Goal: Task Accomplishment & Management: Complete application form

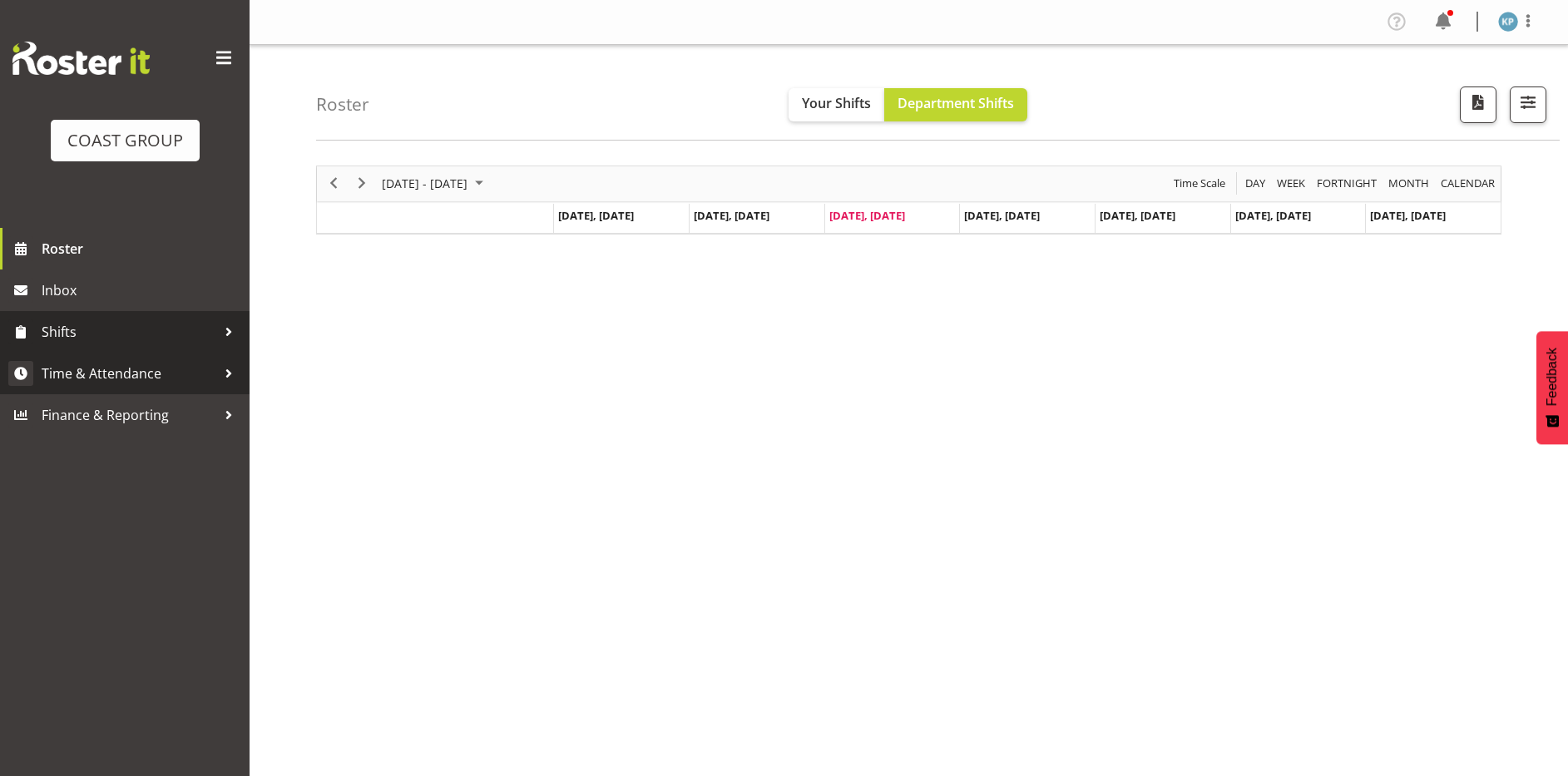
drag, startPoint x: 121, startPoint y: 372, endPoint x: 104, endPoint y: 479, distance: 108.3
click at [121, 372] on span "Time & Attendance" at bounding box center [129, 373] width 175 height 25
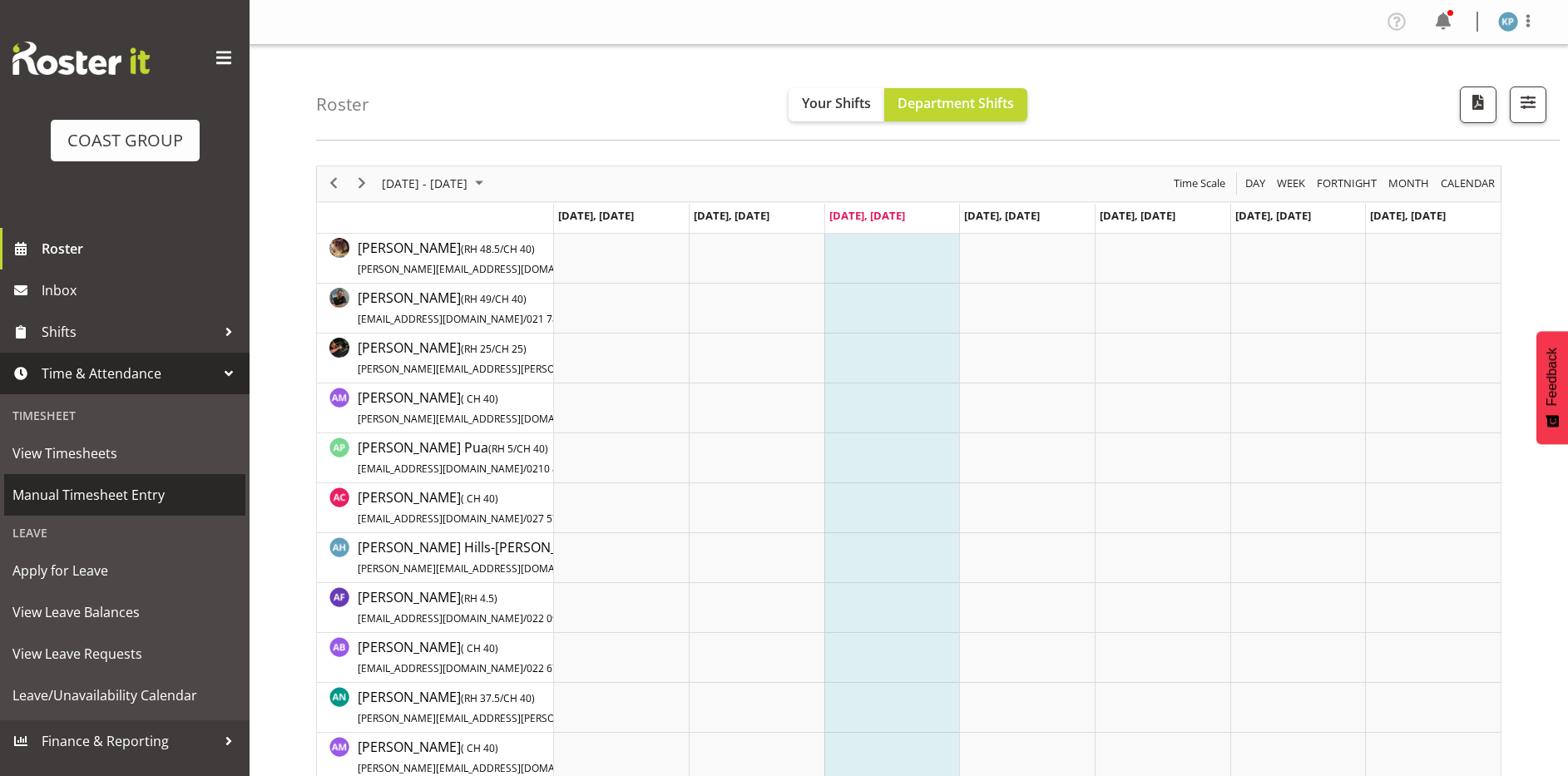
click at [107, 501] on span "Manual Timesheet Entry" at bounding box center [125, 496] width 225 height 25
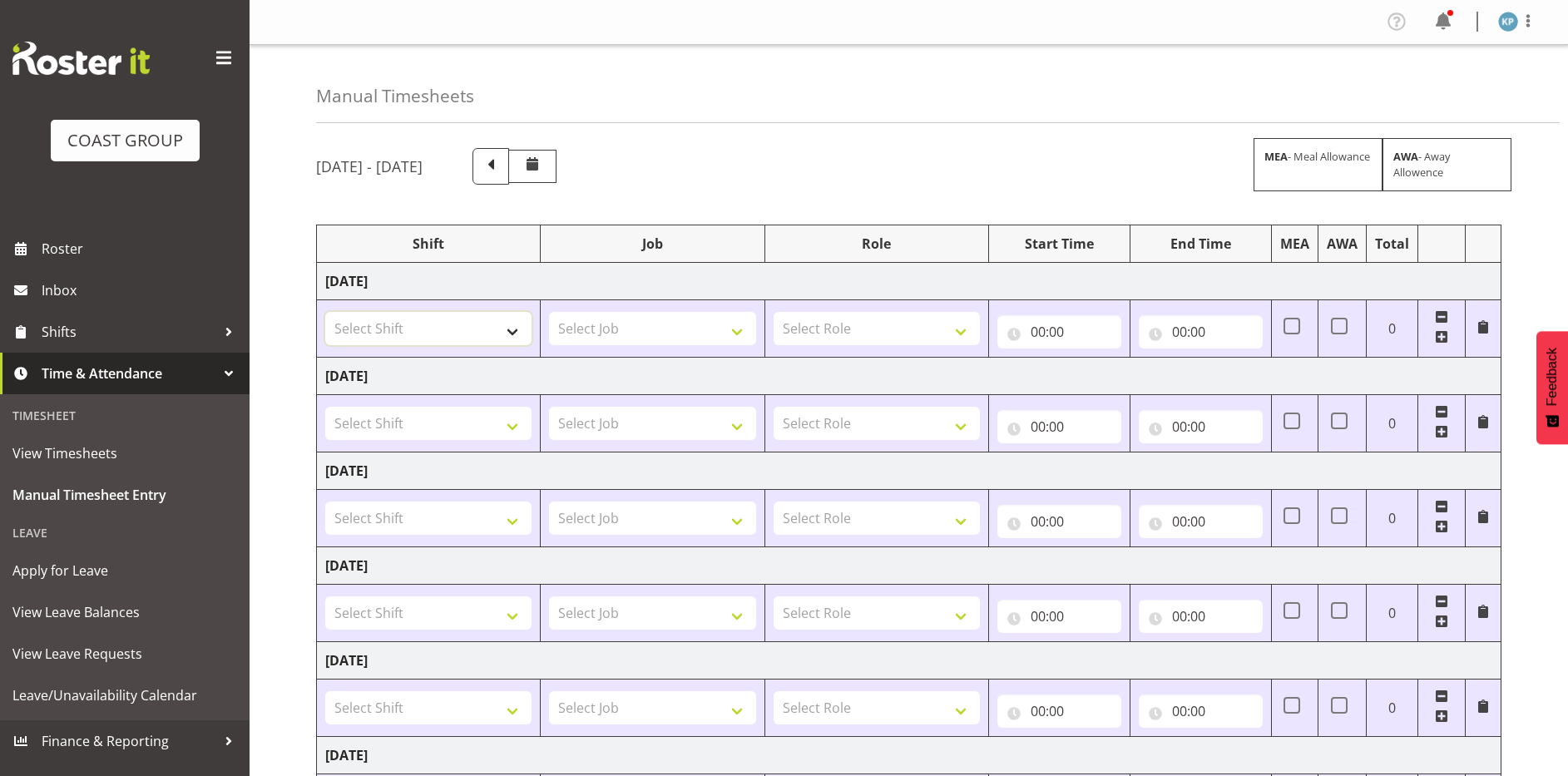
click at [439, 325] on select "Select Shift AKL SIGN ADMIN1 (LEAVE ALONE, DONT MAKE INACTIVE) CD AKL city CD T…" at bounding box center [428, 329] width 207 height 33
select select "18792"
click at [325, 312] on select "Select Shift AKL SIGN ADMIN1 (LEAVE ALONE, DONT MAKE INACTIVE) CD AKL city CD T…" at bounding box center [428, 329] width 207 height 33
click at [462, 421] on select "Select Shift AKL SIGN ADMIN1 (LEAVE ALONE, DONT MAKE INACTIVE) CD AKL city CD T…" at bounding box center [428, 423] width 207 height 33
select select "16757"
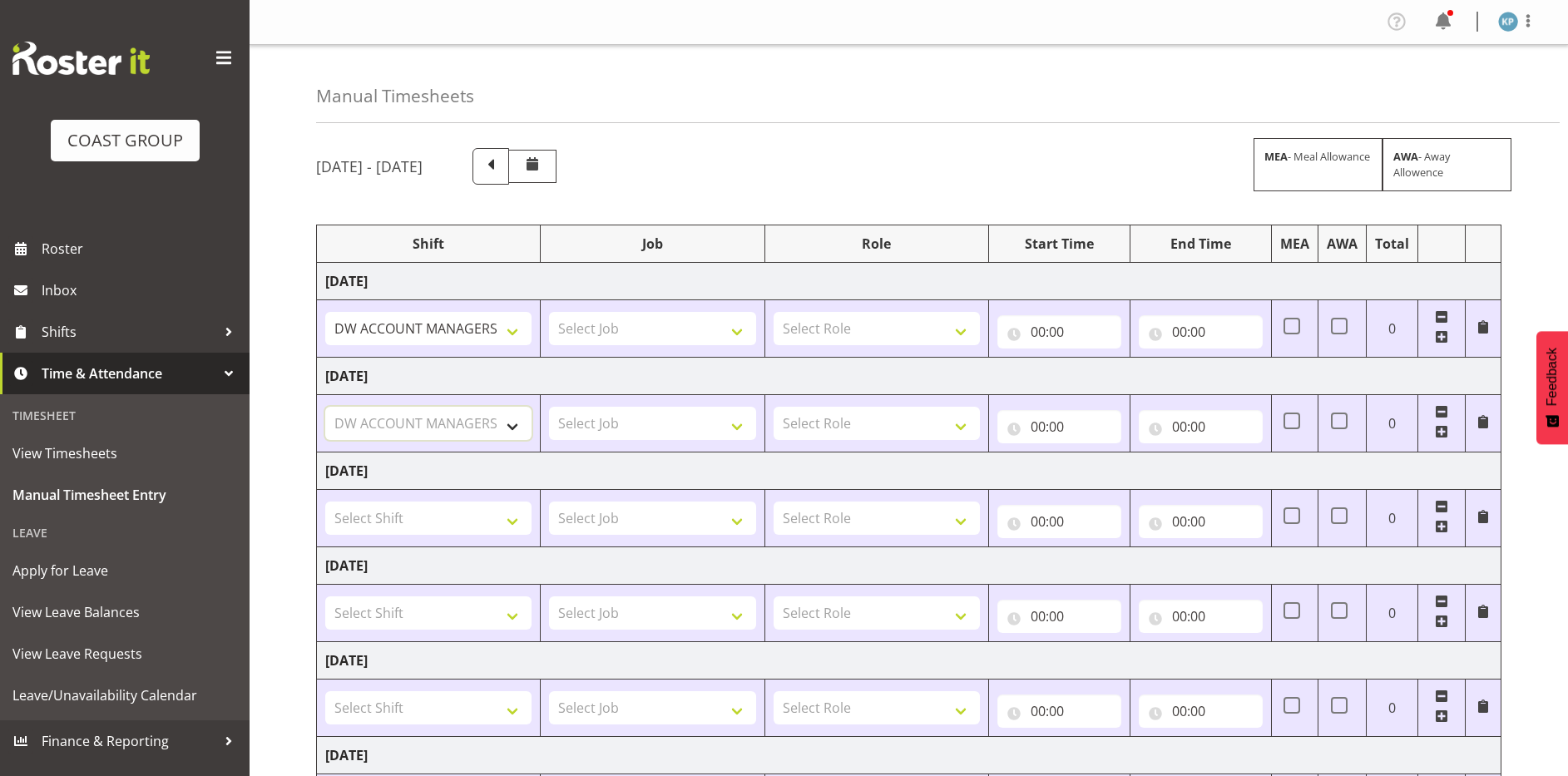
click at [325, 406] on select "Select Shift AKL SIGN ADMIN1 (LEAVE ALONE, DONT MAKE INACTIVE) CD AKL city CD T…" at bounding box center [428, 423] width 207 height 33
click at [388, 513] on select "Select Shift AKL SIGN ADMIN1 (LEAVE ALONE, DONT MAKE INACTIVE) CD AKL city CD T…" at bounding box center [428, 518] width 207 height 33
select select "16757"
click at [325, 501] on select "Select Shift AKL SIGN ADMIN1 (LEAVE ALONE, DONT MAKE INACTIVE) CD AKL city CD T…" at bounding box center [428, 518] width 207 height 33
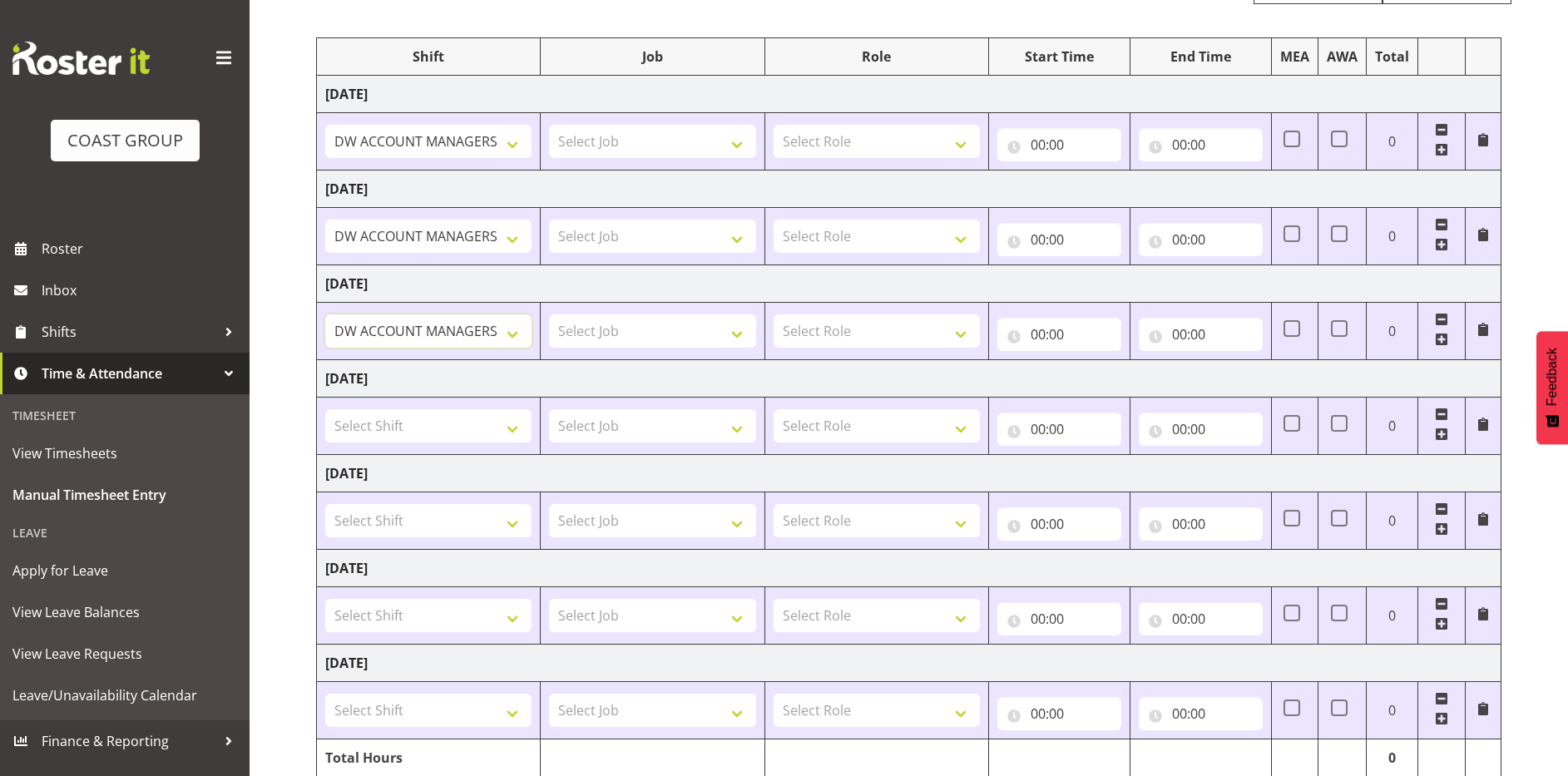
scroll to position [256, 0]
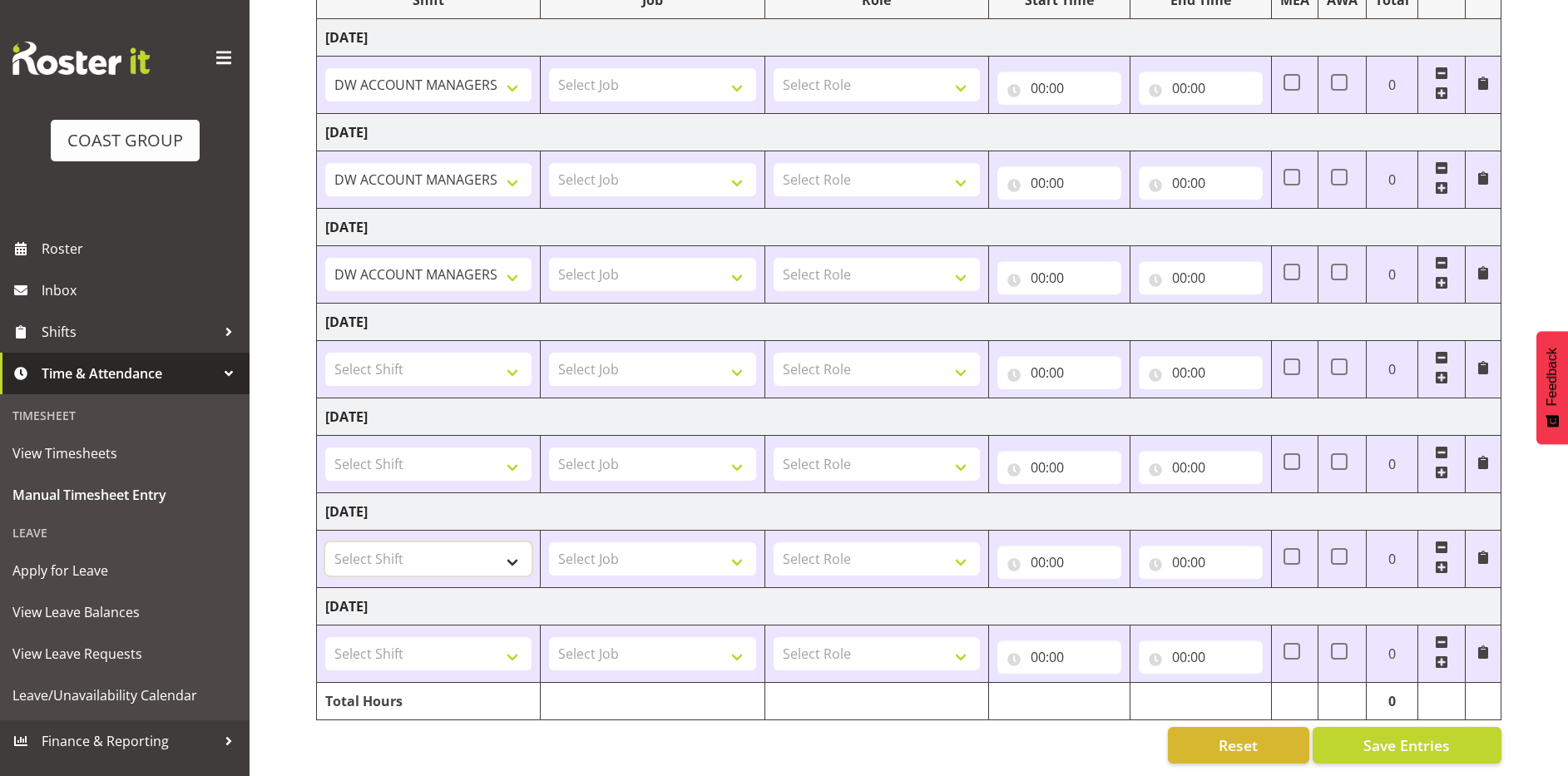
click at [373, 558] on select "Select Shift AKL SIGN ADMIN1 (LEAVE ALONE, DONT MAKE INACTIVE) CD AKL city CD T…" at bounding box center [428, 559] width 207 height 33
select select "16757"
click at [325, 542] on select "Select Shift AKL SIGN ADMIN1 (LEAVE ALONE, DONT MAKE INACTIVE) CD AKL city CD T…" at bounding box center [428, 559] width 207 height 33
click at [371, 637] on select "Select Shift AKL SIGN ADMIN1 (LEAVE ALONE, DONT MAKE INACTIVE) CD AKL city CD T…" at bounding box center [428, 654] width 207 height 33
select select "16757"
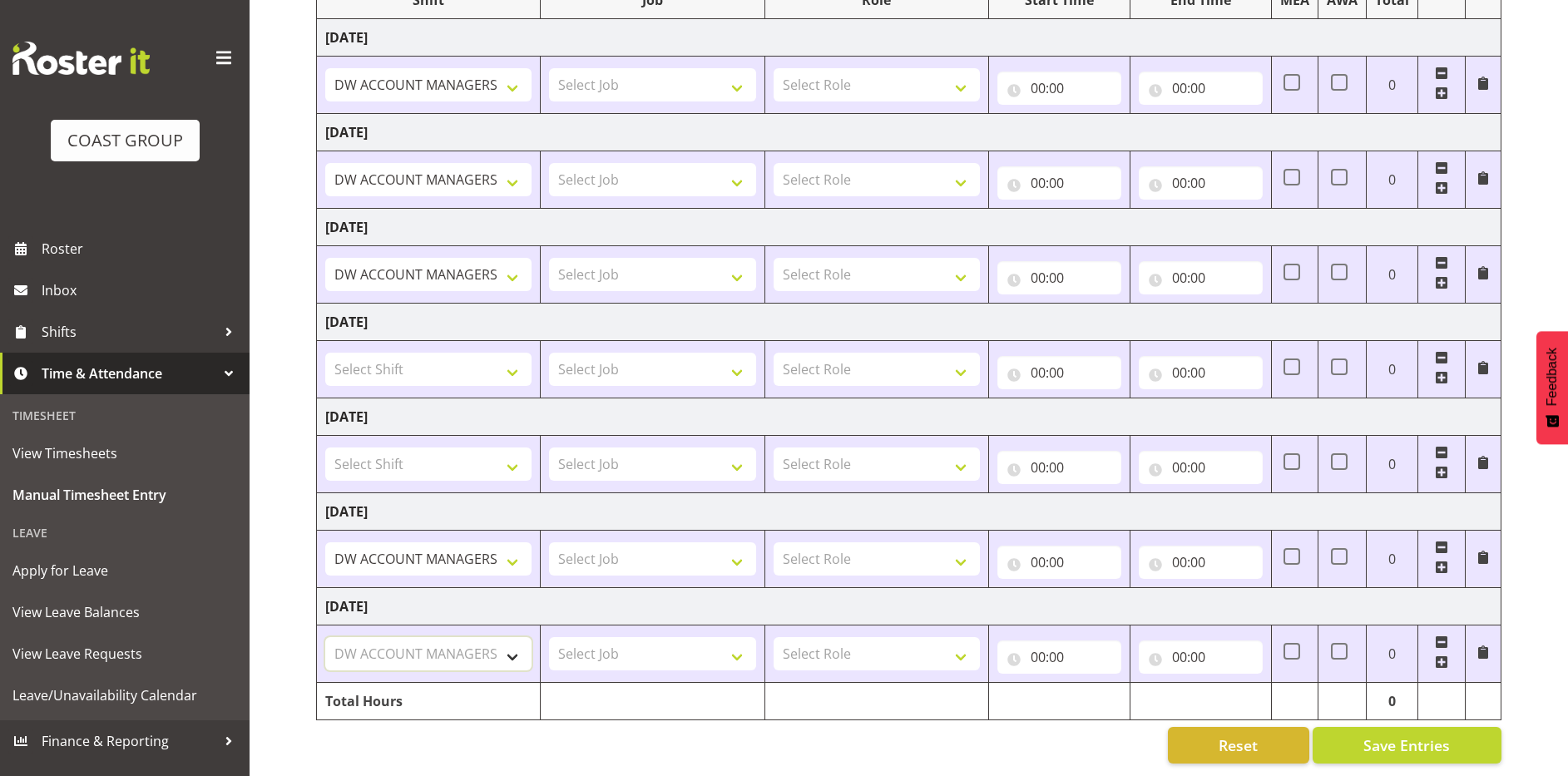
click at [325, 637] on select "Select Shift AKL SIGN ADMIN1 (LEAVE ALONE, DONT MAKE INACTIVE) CD AKL city CD T…" at bounding box center [428, 654] width 207 height 33
click at [618, 637] on select "Select Job 1 Carlton Events 1 Carlton Hamilton 1 Carlton Wellington 1 EHS WAREH…" at bounding box center [652, 654] width 207 height 33
select select "9464"
click at [549, 637] on select "Select Job 1 Carlton Events 1 Carlton Hamilton 1 Carlton Wellington 1 EHS WAREH…" at bounding box center [652, 654] width 207 height 33
click at [642, 542] on select "Select Job 1 Carlton Events 1 Carlton Hamilton 1 Carlton Wellington 1 EHS WAREH…" at bounding box center [652, 559] width 207 height 33
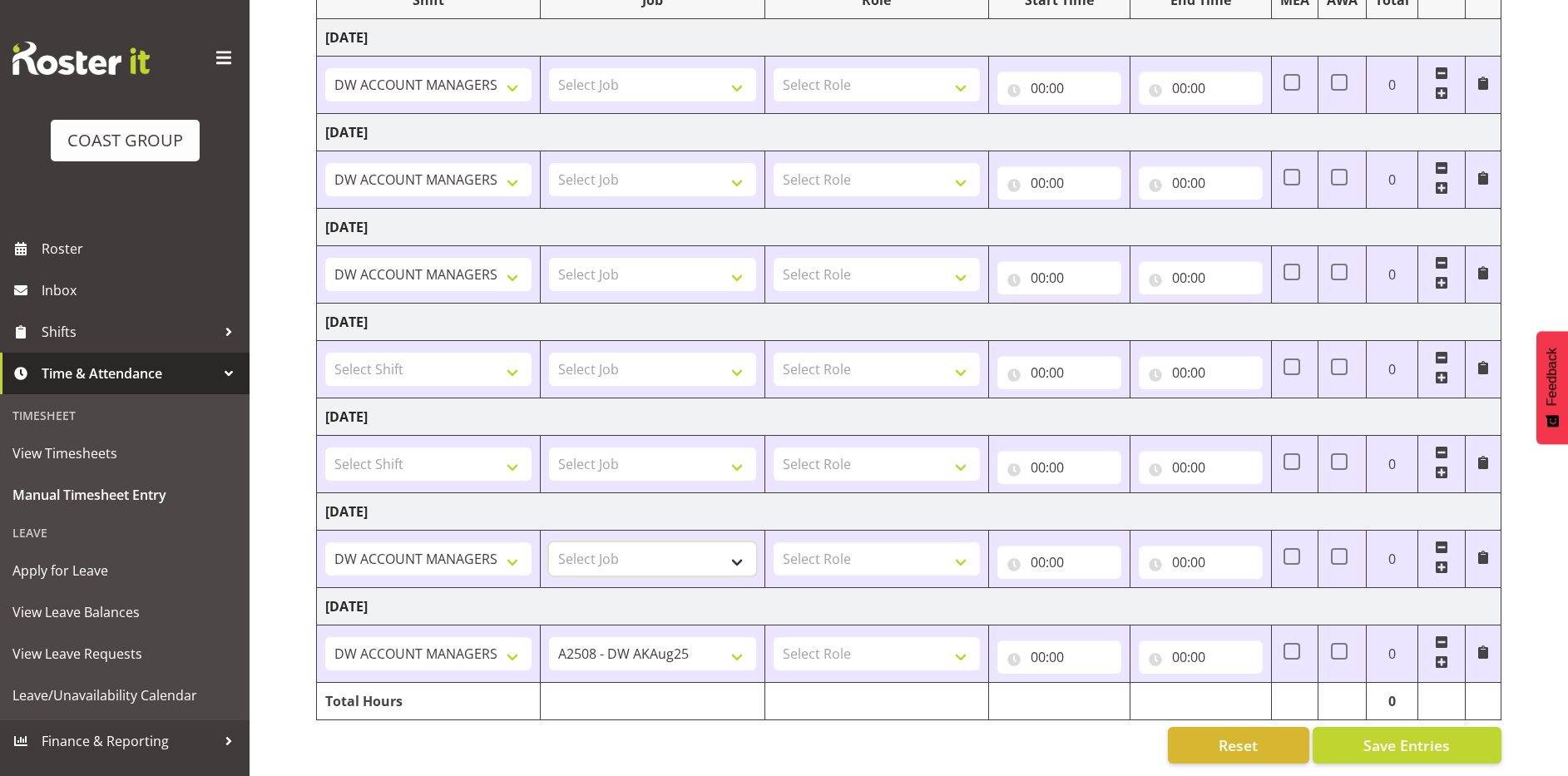
select select "9464"
click at [549, 542] on select "Select Job 1 Carlton Events 1 Carlton Hamilton 1 Carlton Wellington 1 EHS WAREH…" at bounding box center [652, 559] width 207 height 33
click at [624, 264] on select "Select Job 1 Carlton Events 1 Carlton Hamilton 1 Carlton Wellington 1 EHS WAREH…" at bounding box center [652, 275] width 207 height 33
select select "9464"
click at [549, 258] on select "Select Job 1 Carlton Events 1 Carlton Hamilton 1 Carlton Wellington 1 EHS WAREH…" at bounding box center [652, 275] width 207 height 33
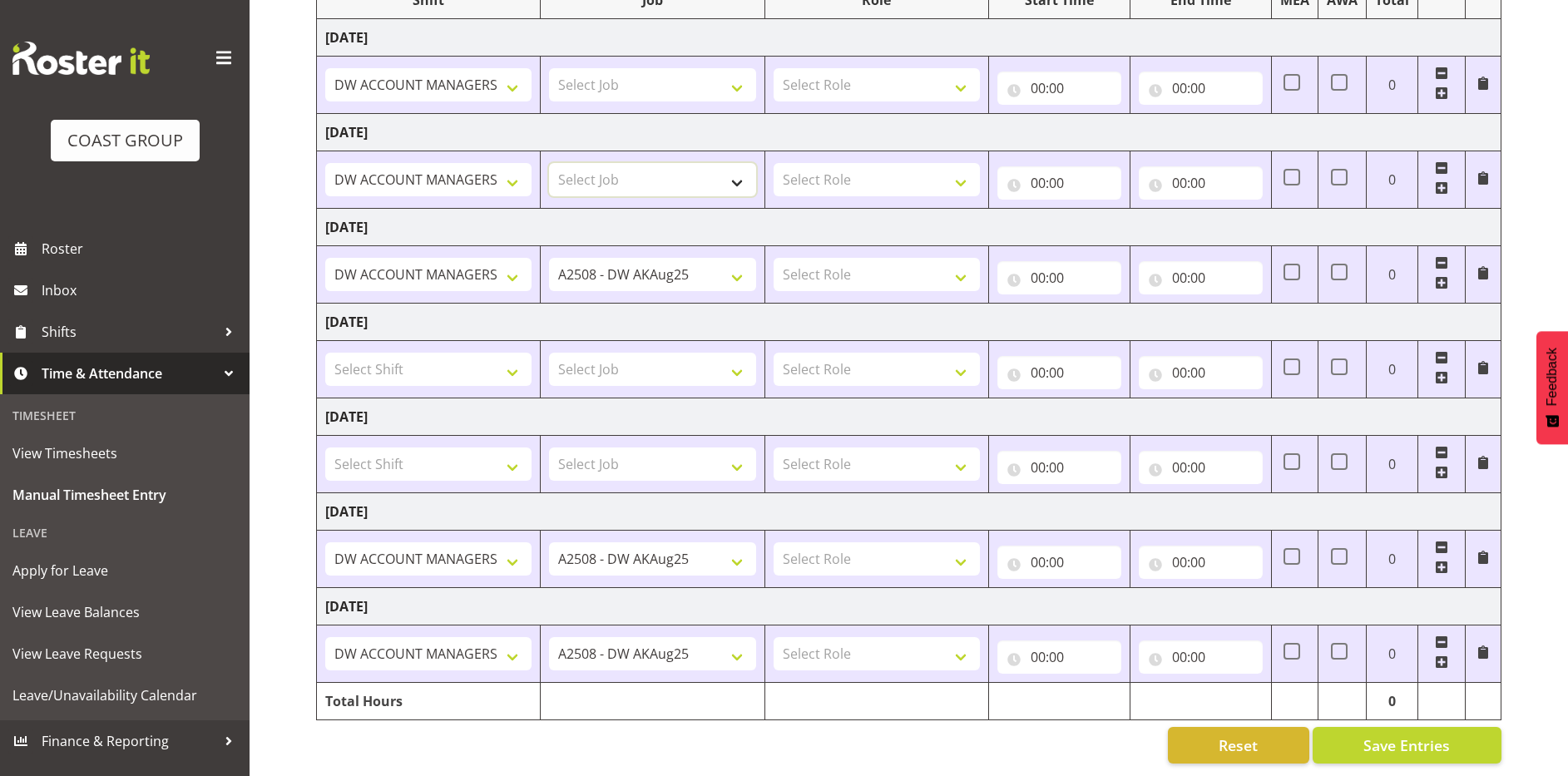
click at [628, 163] on select "Select Job 1 Carlton Events 1 Carlton Hamilton 1 Carlton Wellington 1 EHS WAREH…" at bounding box center [652, 179] width 207 height 33
select select "9464"
click at [549, 163] on select "Select Job 1 Carlton Events 1 Carlton Hamilton 1 Carlton Wellington 1 EHS WAREH…" at bounding box center [652, 179] width 207 height 33
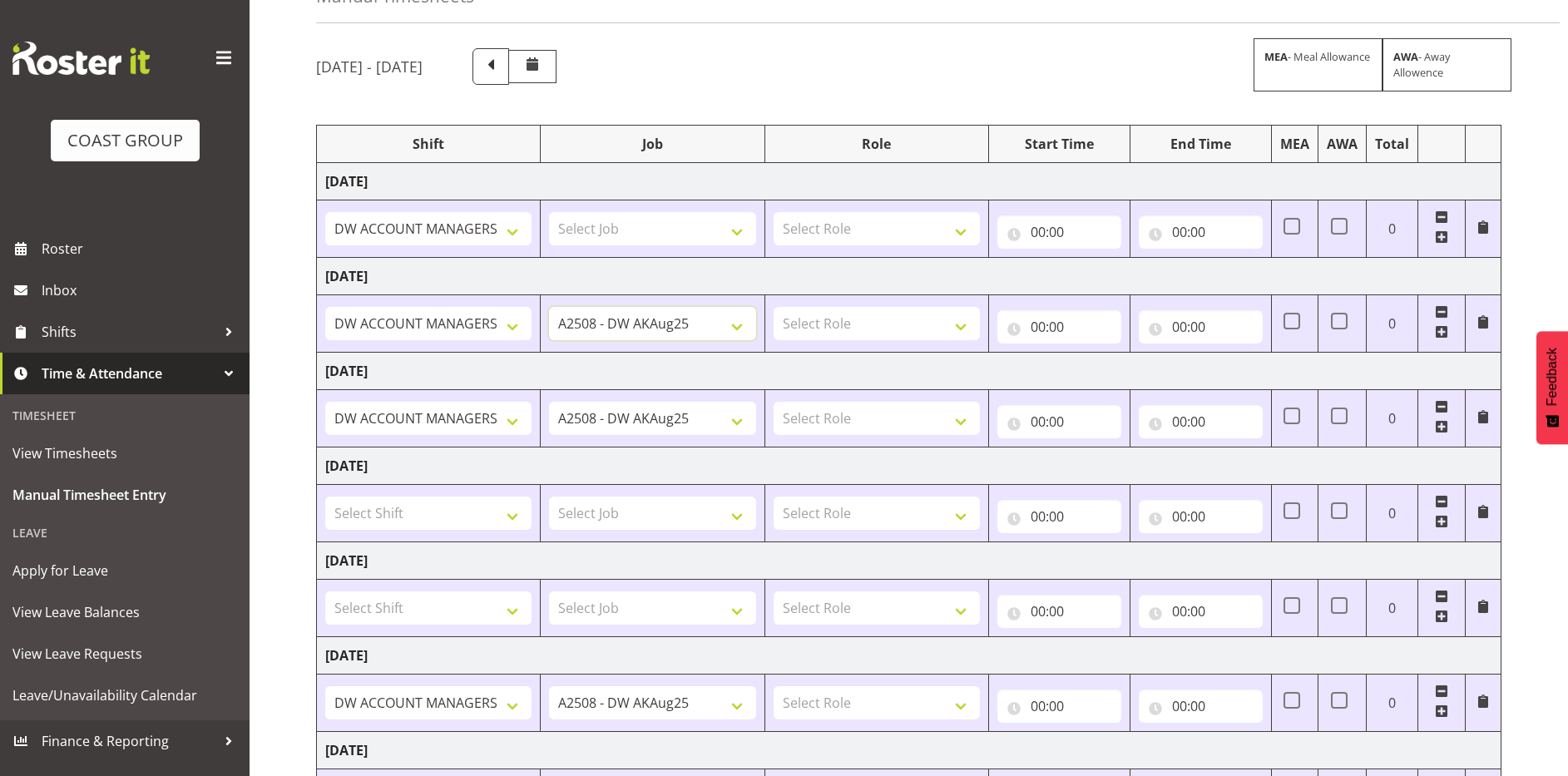
scroll to position [90, 0]
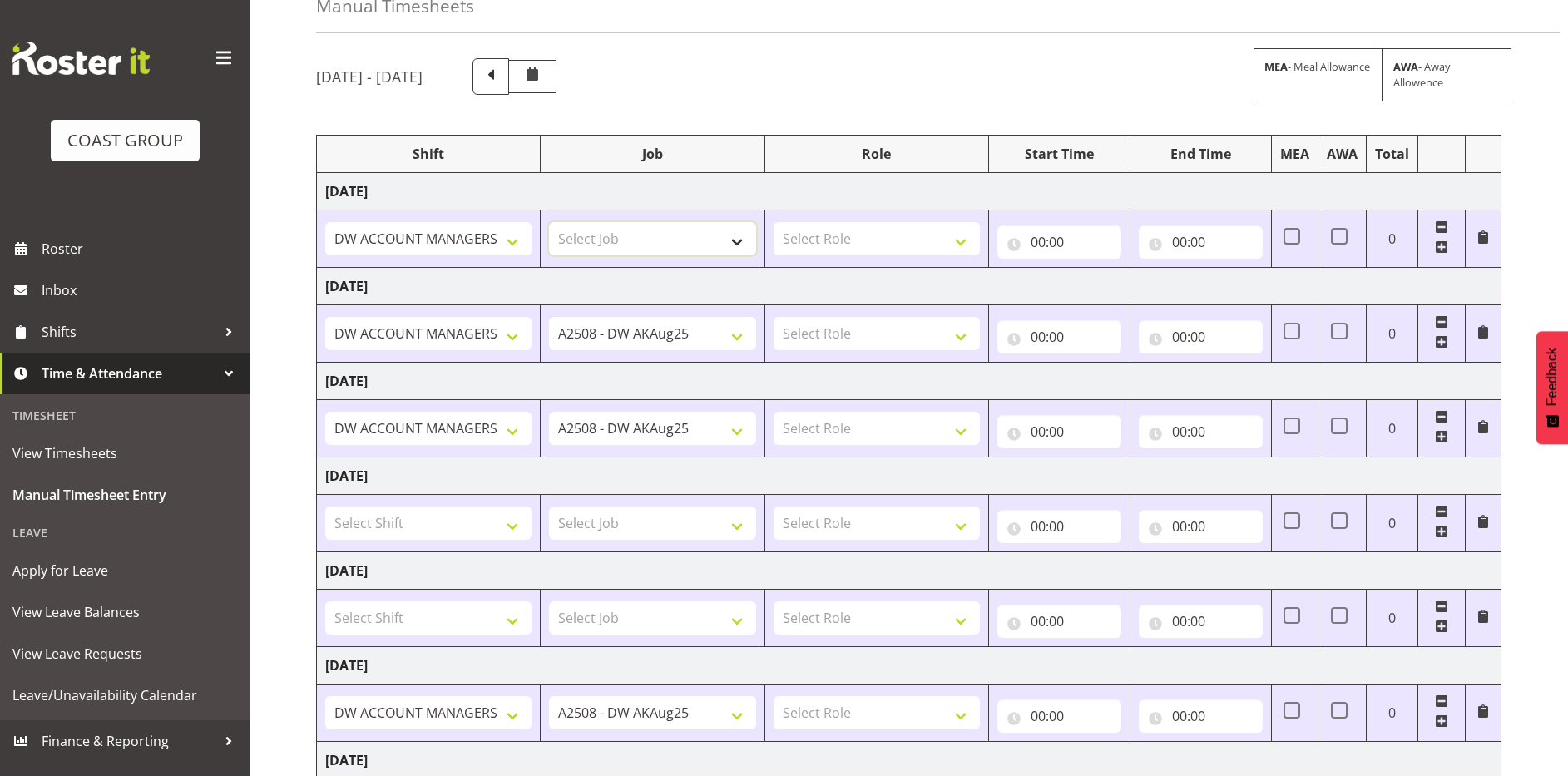
click at [610, 237] on select "Select Job 1 Carlton Events 1 Carlton Hamilton 1 Carlton Wellington 1 EHS WAREH…" at bounding box center [652, 239] width 207 height 33
select select "9464"
click at [549, 222] on select "Select Job 1 Carlton Events 1 Carlton Hamilton 1 Carlton Wellington 1 EHS WAREH…" at bounding box center [652, 239] width 207 height 33
click at [821, 234] on select "Select Role SIGNWRITER Signwriter" at bounding box center [877, 239] width 207 height 33
select select "217"
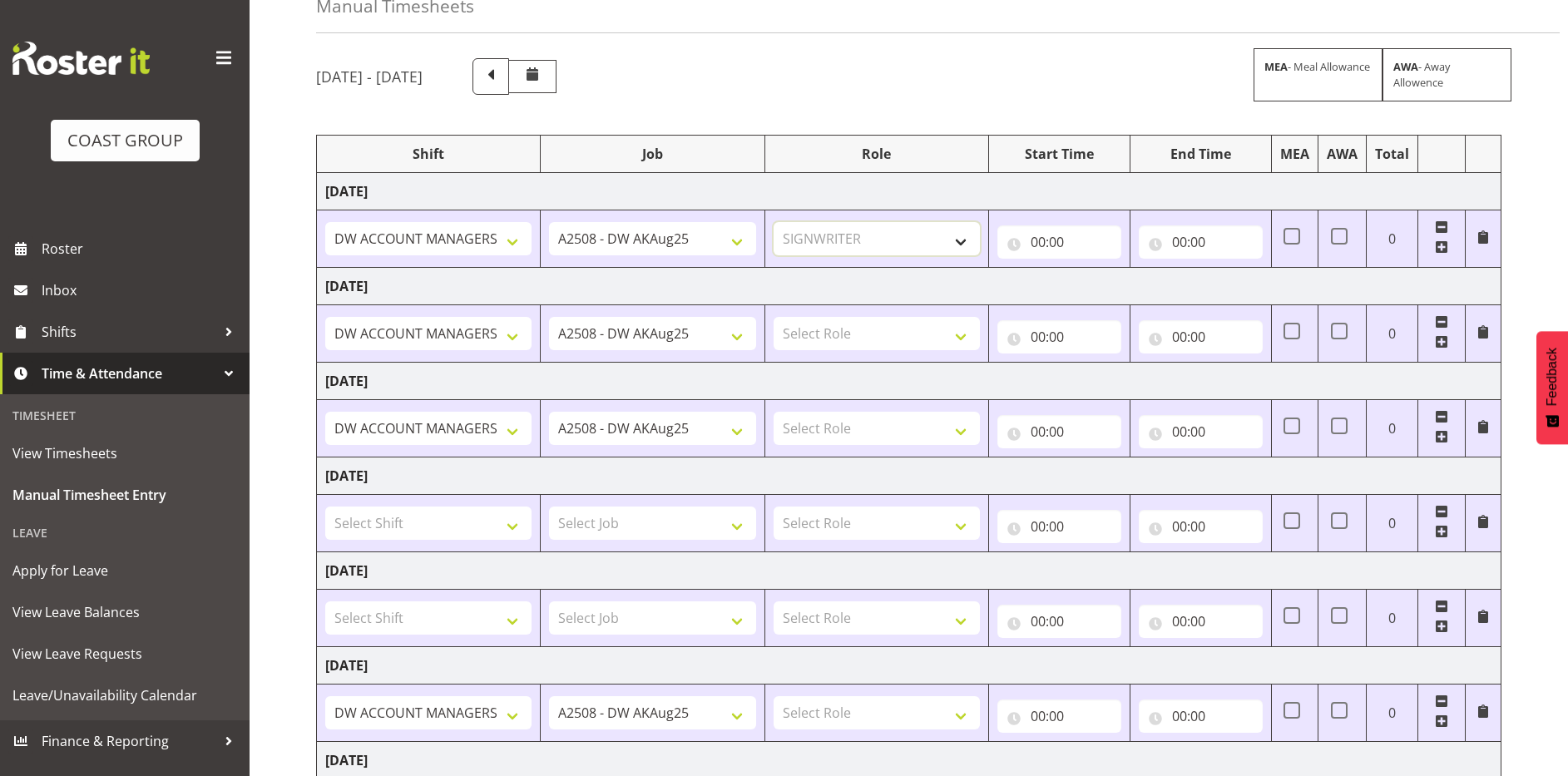
click at [774, 222] on select "Select Role SIGNWRITER Signwriter" at bounding box center [877, 239] width 207 height 33
click at [805, 329] on select "Select Role SIGNWRITER Signwriter" at bounding box center [877, 334] width 207 height 33
select select "217"
click at [774, 317] on select "Select Role SIGNWRITER Signwriter" at bounding box center [877, 334] width 207 height 33
click at [806, 423] on select "Select Role SIGNWRITER Signwriter" at bounding box center [877, 429] width 207 height 33
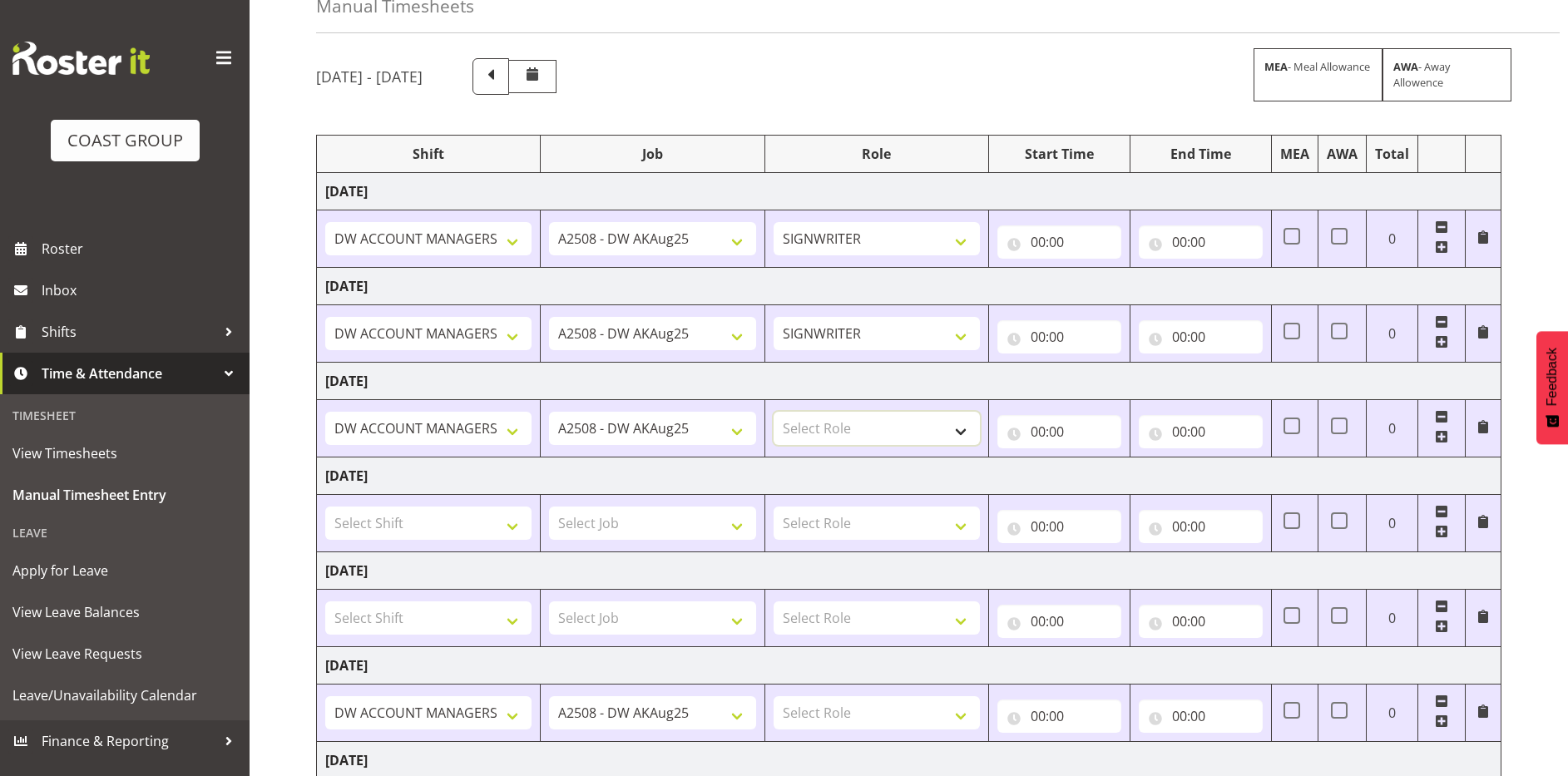
select select "217"
click at [774, 412] on select "Select Role SIGNWRITER Signwriter" at bounding box center [877, 429] width 207 height 33
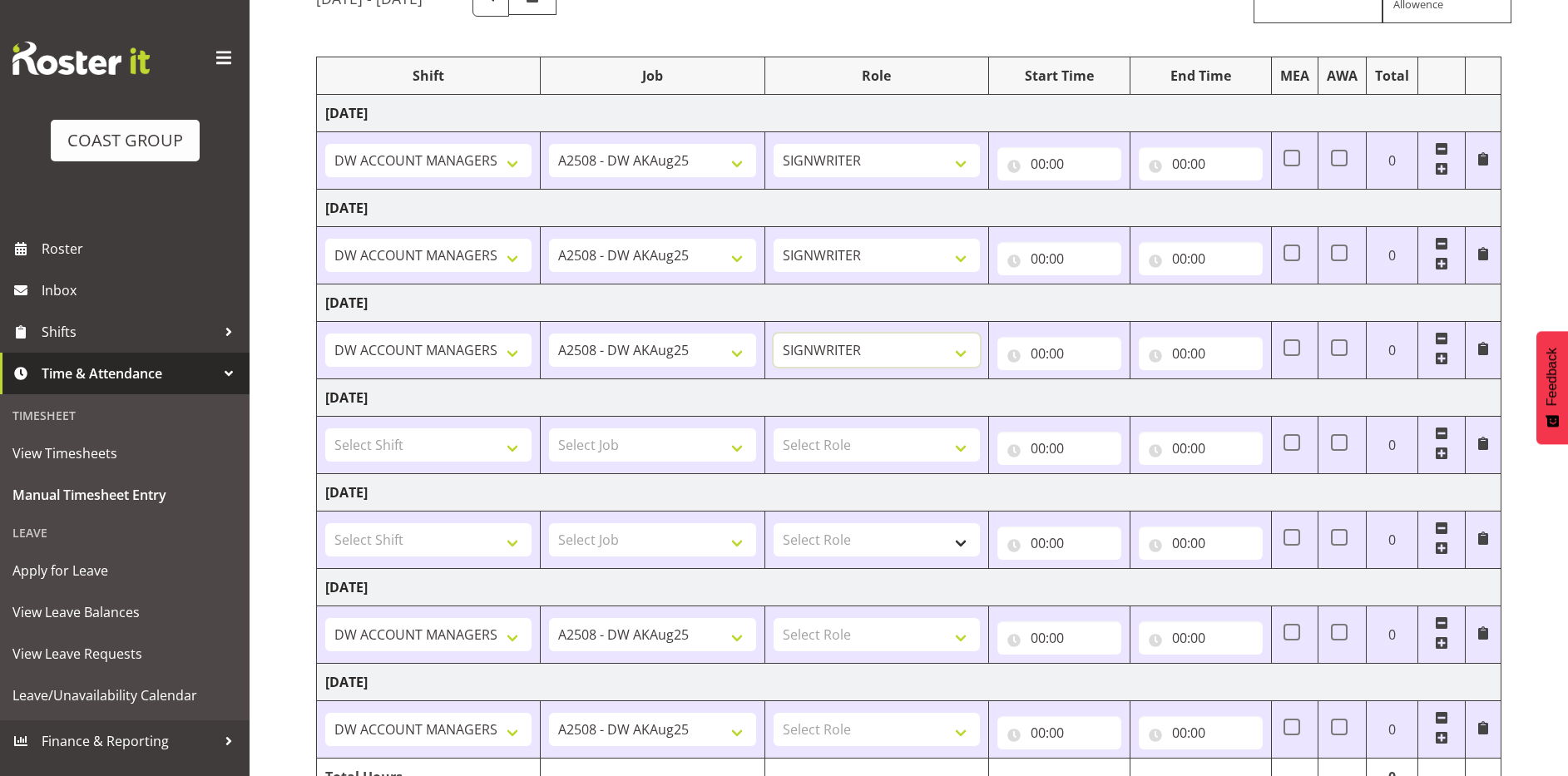
scroll to position [256, 0]
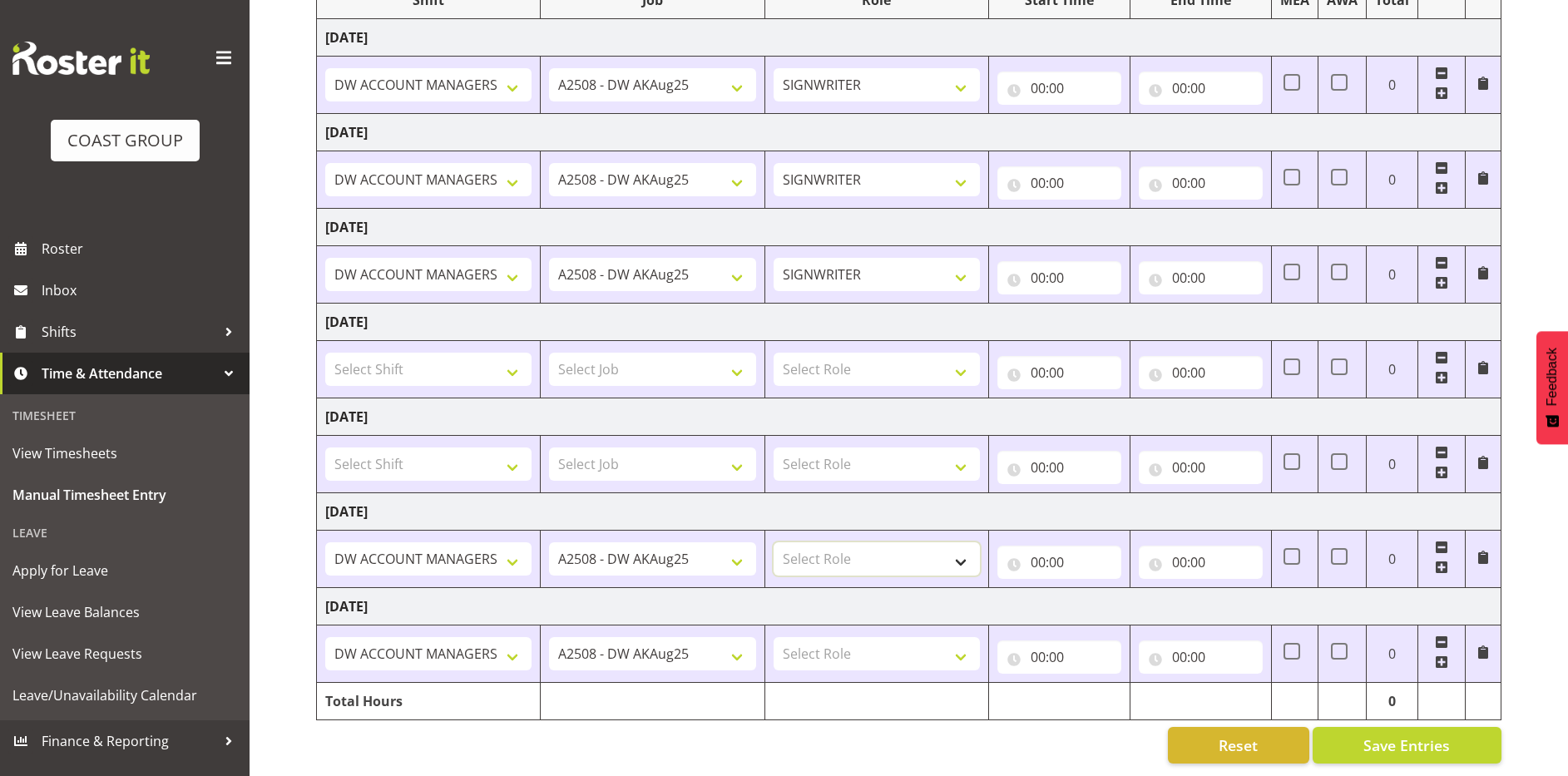
click at [821, 556] on select "Select Role SIGNWRITER Signwriter" at bounding box center [877, 559] width 207 height 33
select select "217"
click at [774, 542] on select "Select Role SIGNWRITER Signwriter" at bounding box center [877, 559] width 207 height 33
click at [818, 641] on select "Select Role SIGNWRITER Signwriter" at bounding box center [877, 654] width 207 height 33
select select "217"
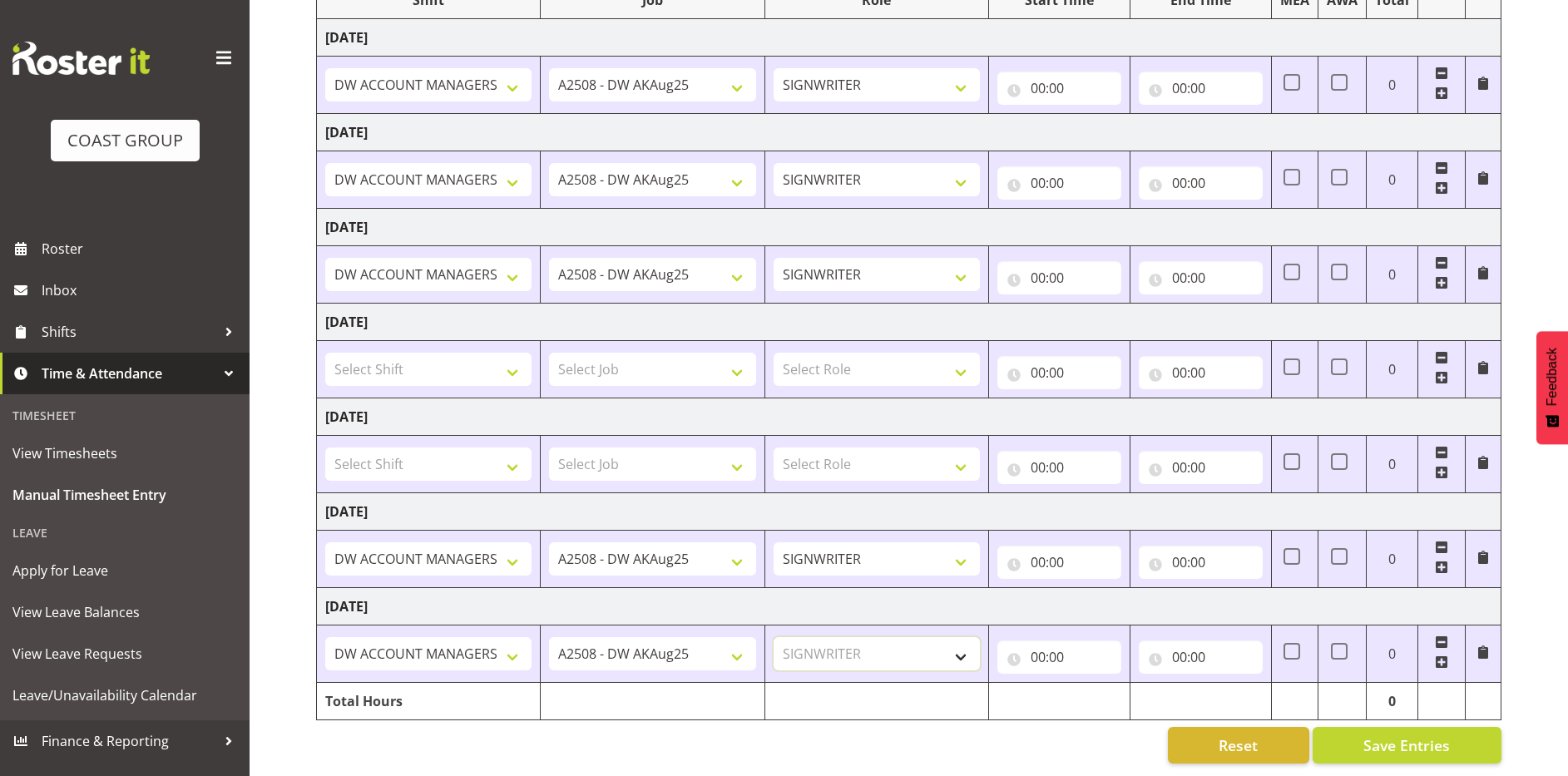
click at [774, 637] on select "Select Role SIGNWRITER Signwriter" at bounding box center [877, 654] width 207 height 33
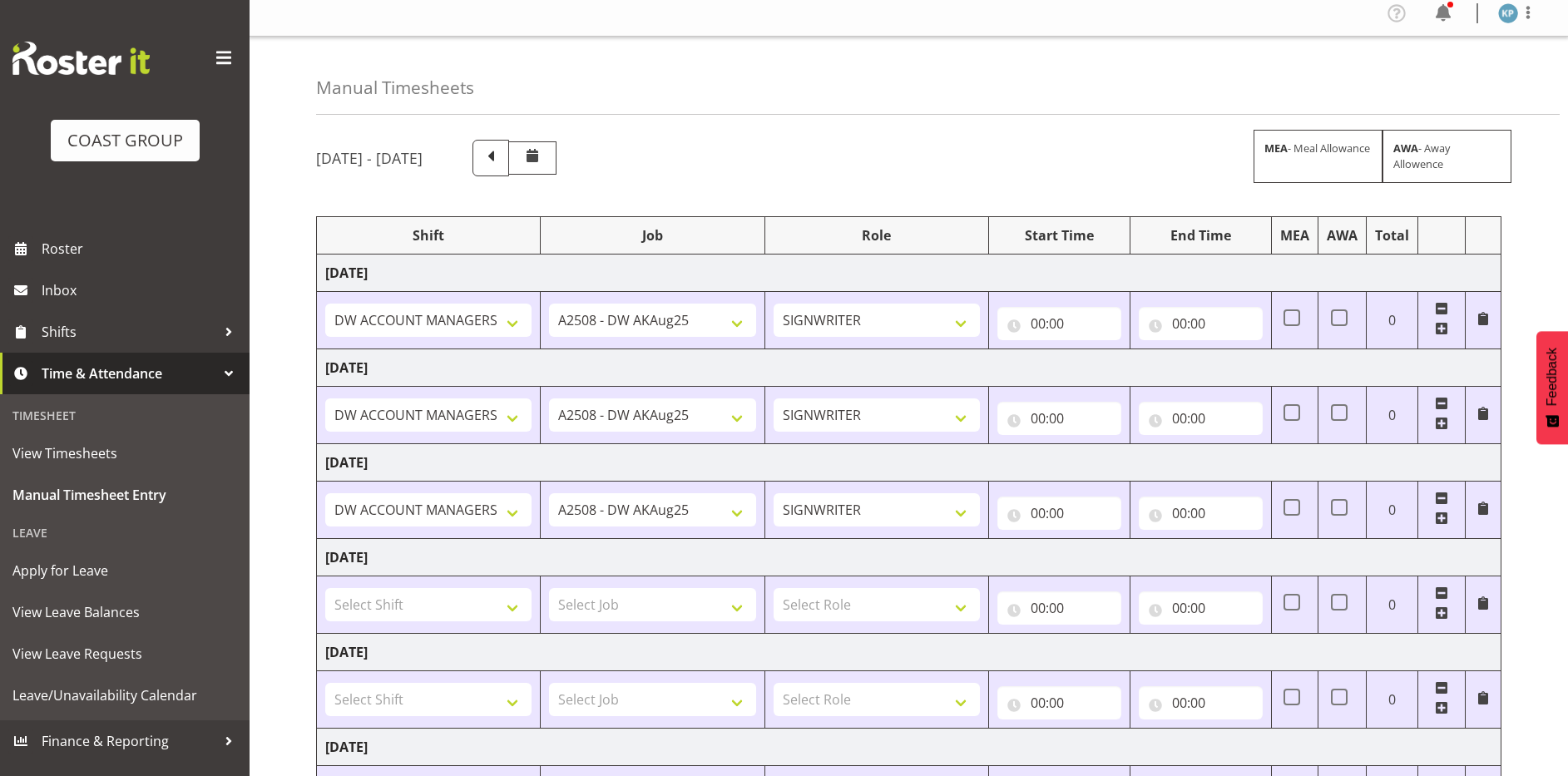
scroll to position [0, 0]
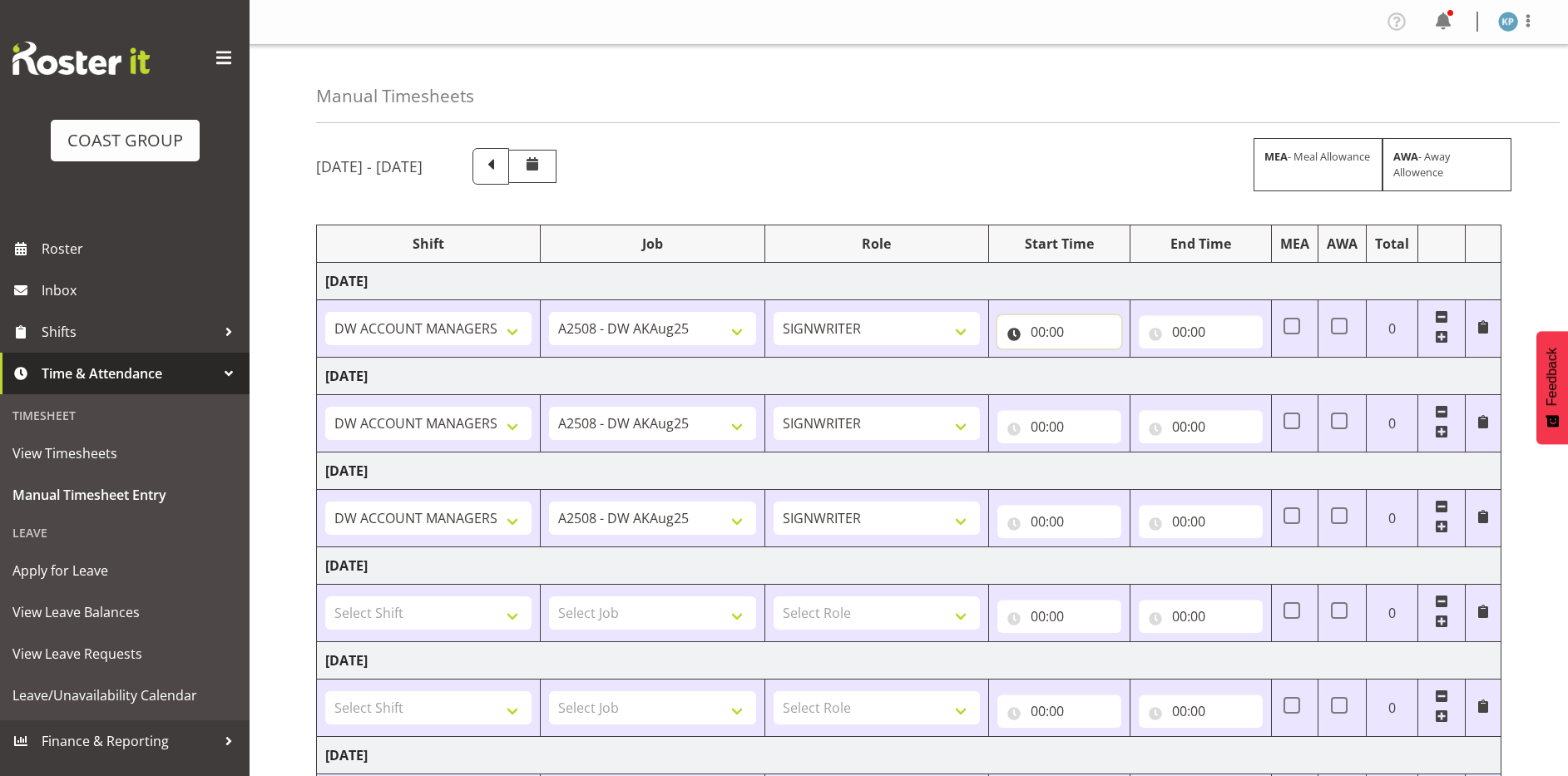
click at [1033, 324] on input "00:00" at bounding box center [1060, 332] width 124 height 33
click at [1102, 367] on select "00 01 02 03 04 05 06 07 08 09 10 11 12 13 14 15 16 17 18 19 20 21 22 23" at bounding box center [1110, 375] width 38 height 33
select select "6"
click at [1092, 359] on select "00 01 02 03 04 05 06 07 08 09 10 11 12 13 14 15 16 17 18 19 20 21 22 23" at bounding box center [1110, 375] width 38 height 33
type input "06:00"
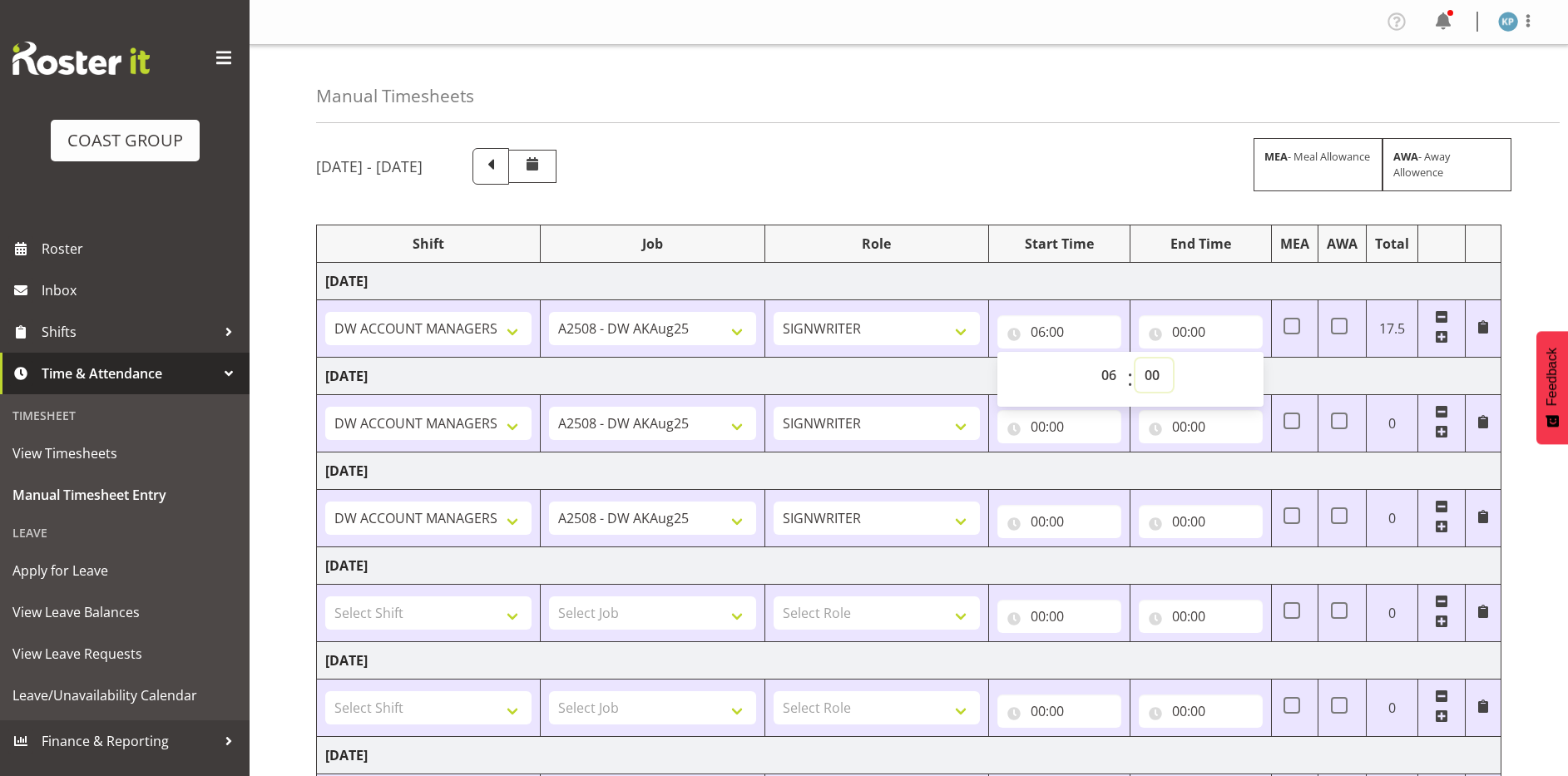
click at [1150, 377] on select "00 01 02 03 04 05 06 07 08 09 10 11 12 13 14 15 16 17 18 19 20 21 22 23 24 25 2…" at bounding box center [1154, 375] width 38 height 33
select select "30"
click at [1136, 359] on select "00 01 02 03 04 05 06 07 08 09 10 11 12 13 14 15 16 17 18 19 20 21 22 23 24 25 2…" at bounding box center [1154, 375] width 38 height 33
type input "06:30"
click at [1178, 327] on input "00:00" at bounding box center [1200, 332] width 124 height 33
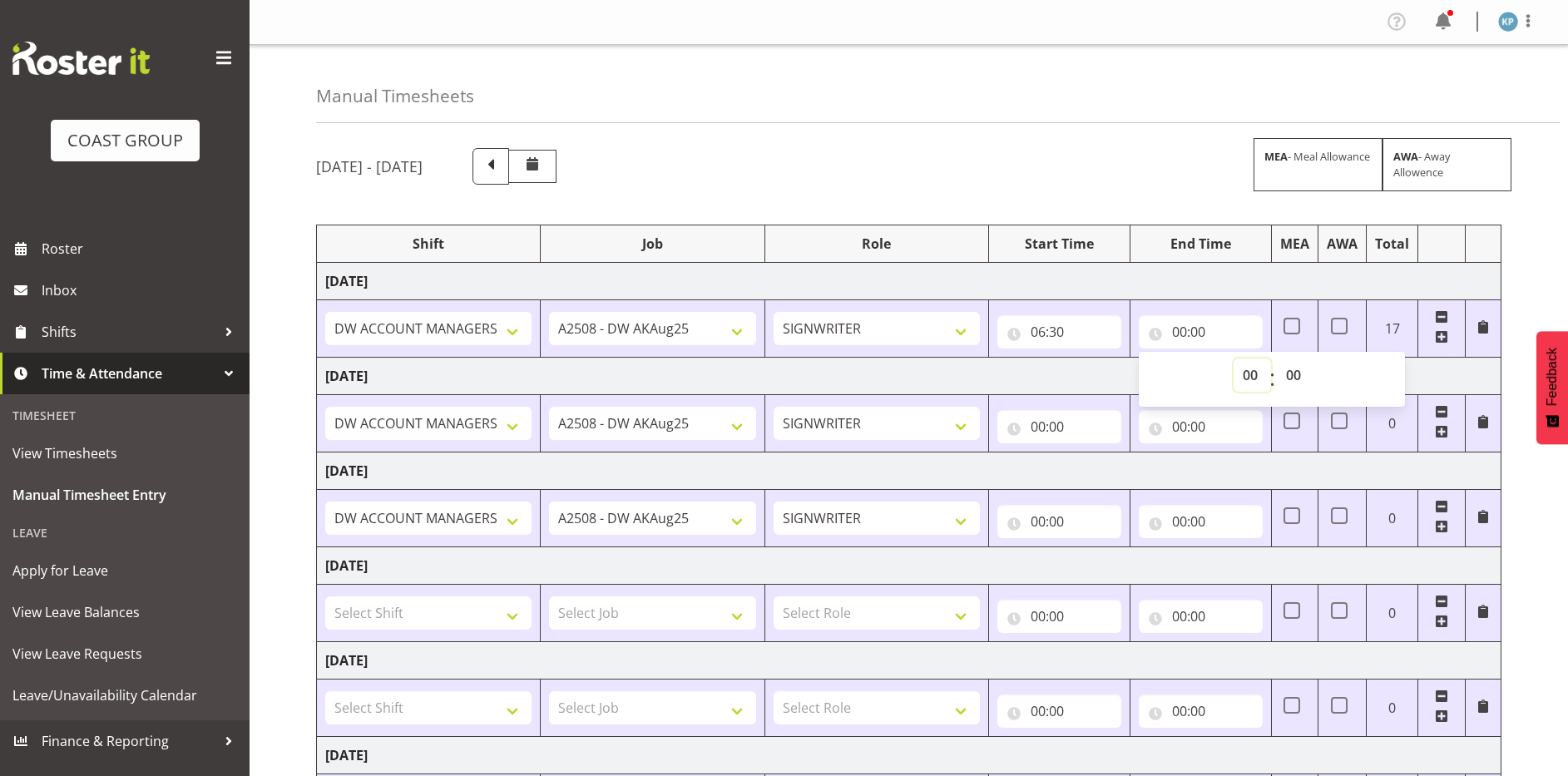
click at [1249, 377] on select "00 01 02 03 04 05 06 07 08 09 10 11 12 13 14 15 16 17 18 19 20 21 22 23" at bounding box center [1252, 375] width 38 height 33
select select "15"
click at [1233, 359] on select "00 01 02 03 04 05 06 07 08 09 10 11 12 13 14 15 16 17 18 19 20 21 22 23" at bounding box center [1252, 375] width 38 height 33
type input "15:00"
click at [1291, 376] on select "00 01 02 03 04 05 06 07 08 09 10 11 12 13 14 15 16 17 18 19 20 21 22 23 24 25 2…" at bounding box center [1296, 375] width 38 height 33
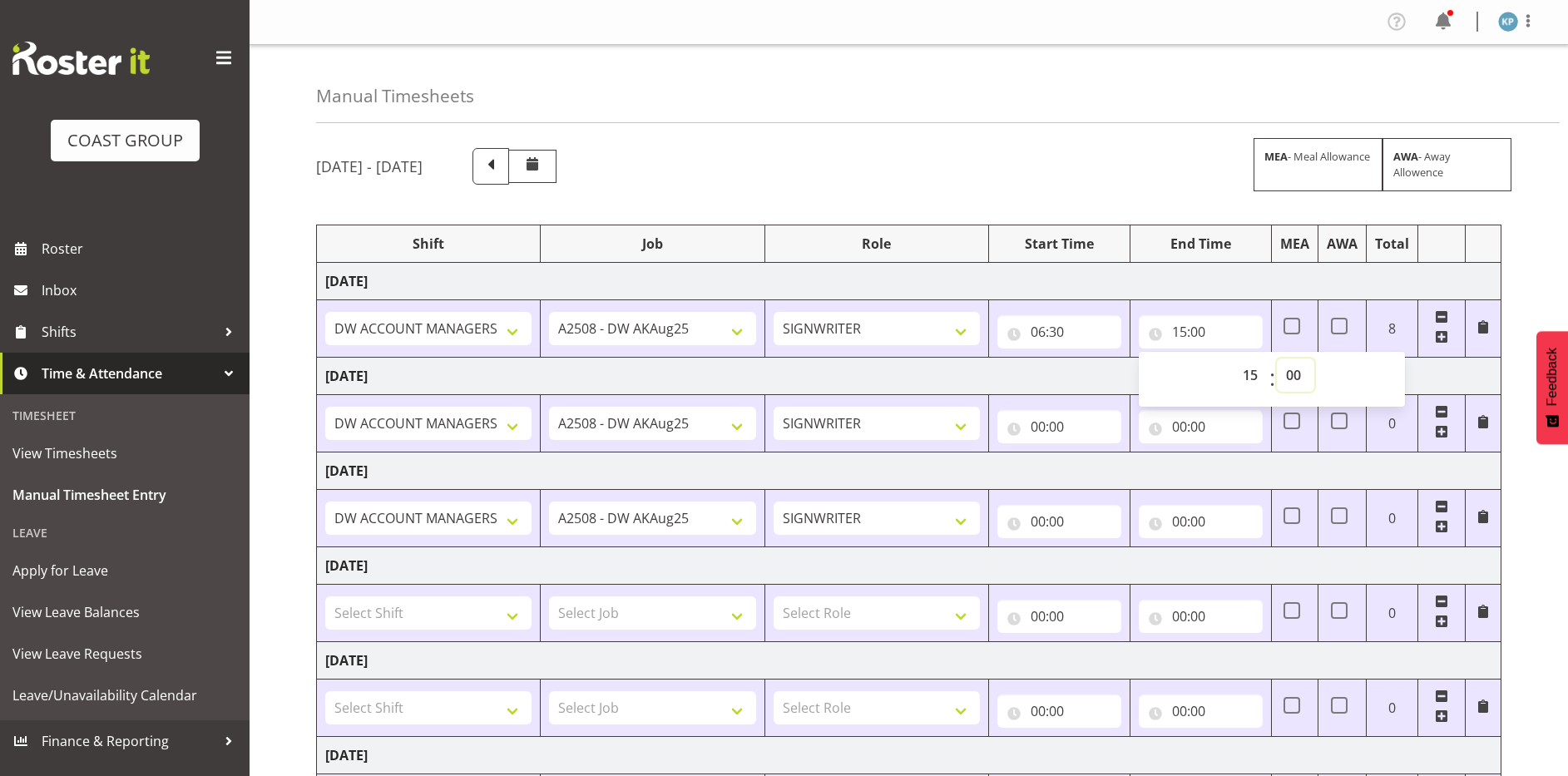
select select "30"
click at [1277, 359] on select "00 01 02 03 04 05 06 07 08 09 10 11 12 13 14 15 16 17 18 19 20 21 22 23 24 25 2…" at bounding box center [1296, 375] width 38 height 33
type input "15:30"
click at [1014, 205] on div "August 20th - August 26th 2025 MEA - Meal Allowance AWA - Away Allowence Shift …" at bounding box center [942, 578] width 1252 height 885
click at [1040, 431] on input "00:00" at bounding box center [1060, 427] width 124 height 33
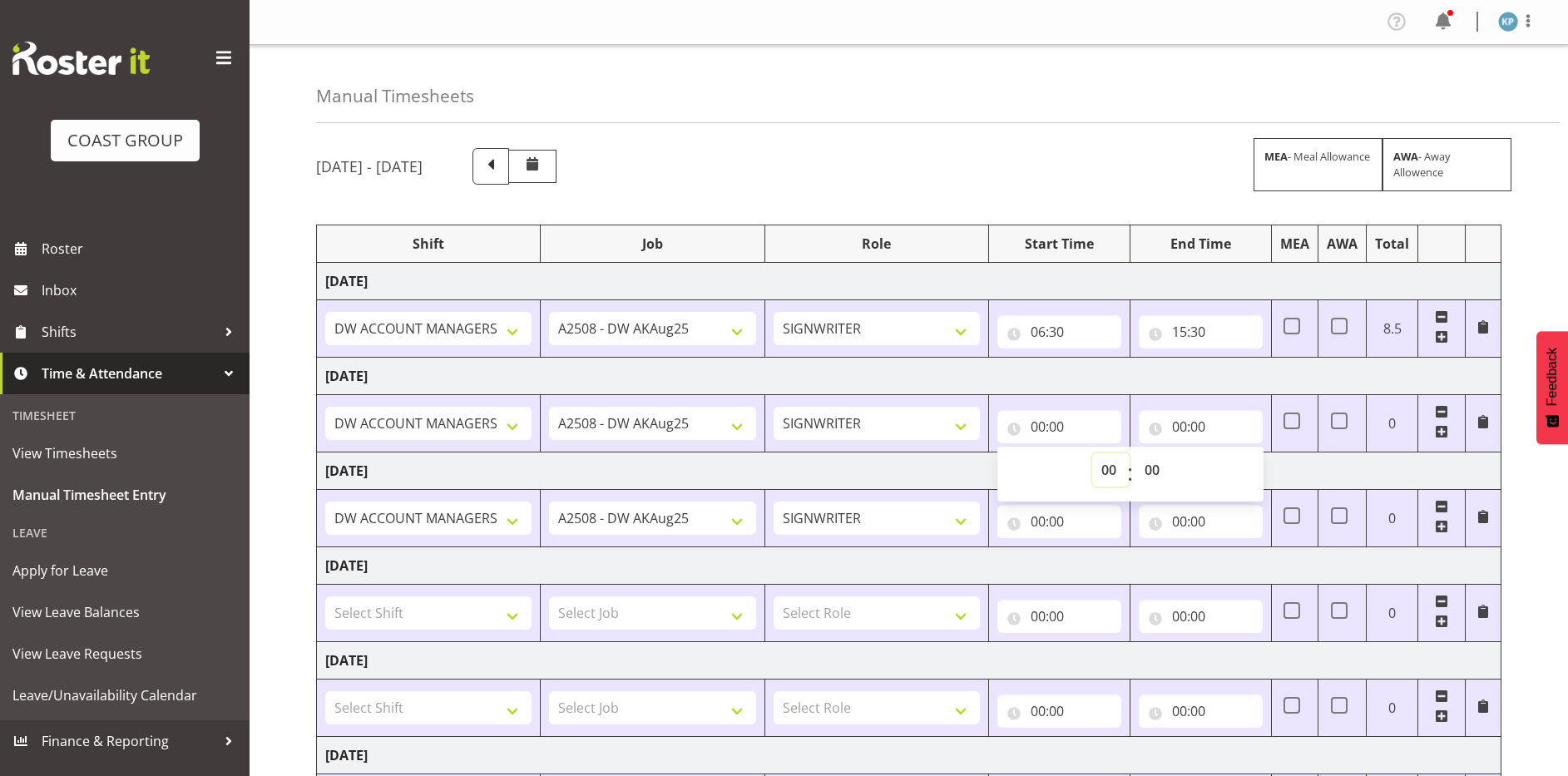
click at [1108, 471] on select "00 01 02 03 04 05 06 07 08 09 10 11 12 13 14 15 16 17 18 19 20 21 22 23" at bounding box center [1110, 470] width 38 height 33
select select "15"
click at [1092, 454] on select "00 01 02 03 04 05 06 07 08 09 10 11 12 13 14 15 16 17 18 19 20 21 22 23" at bounding box center [1110, 470] width 38 height 33
type input "15:00"
click at [1151, 467] on select "00 01 02 03 04 05 06 07 08 09 10 11 12 13 14 15 16 17 18 19 20 21 22 23 24 25 2…" at bounding box center [1154, 470] width 38 height 33
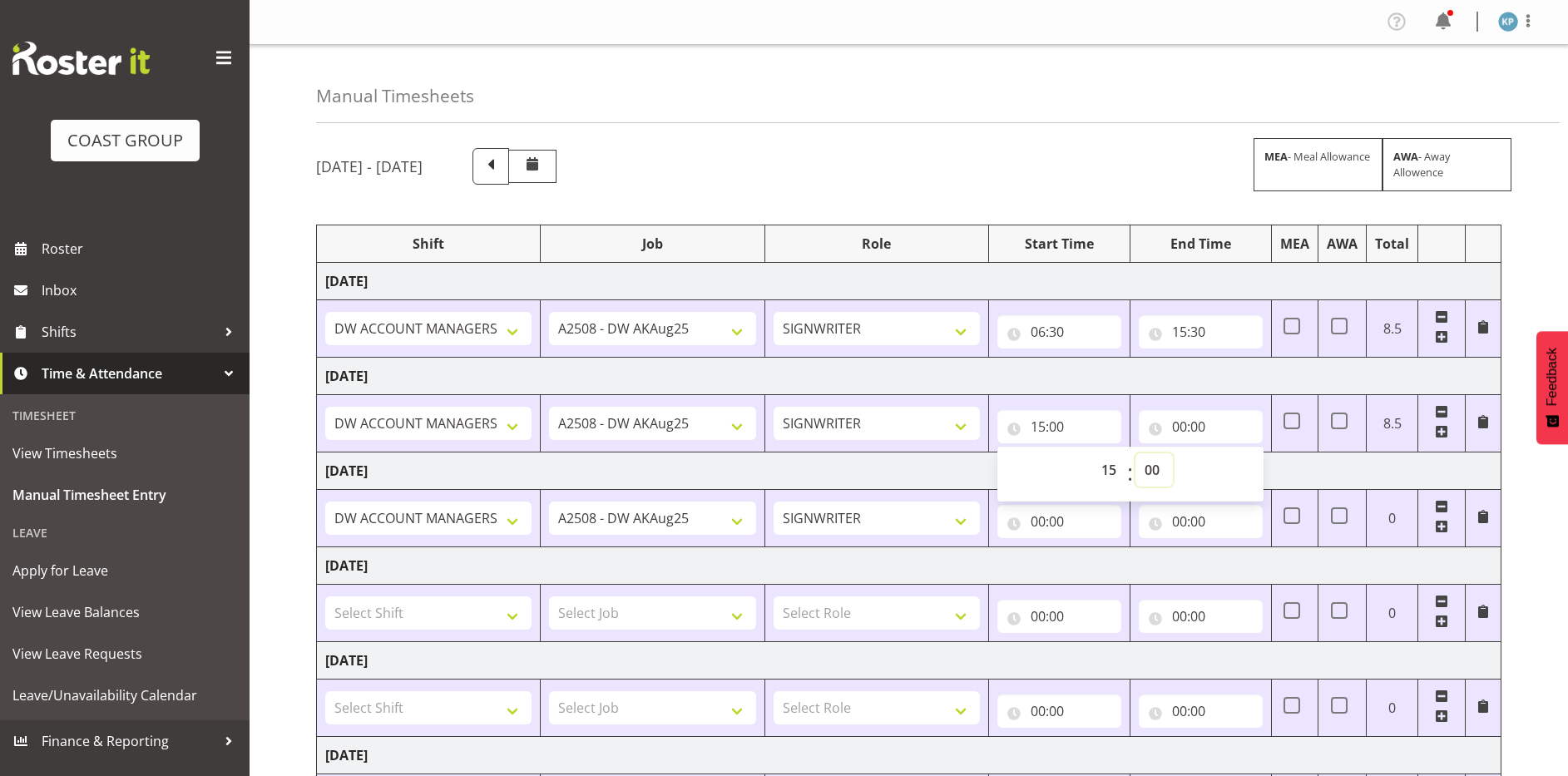
select select "30"
click at [1136, 454] on select "00 01 02 03 04 05 06 07 08 09 10 11 12 13 14 15 16 17 18 19 20 21 22 23 24 25 2…" at bounding box center [1154, 470] width 38 height 33
type input "15:30"
click at [1179, 431] on input "00:00" at bounding box center [1200, 427] width 124 height 33
click at [1247, 475] on select "00 01 02 03 04 05 06 07 08 09 10 11 12 13 14 15 16 17 18 19 20 21 22 23" at bounding box center [1252, 470] width 38 height 33
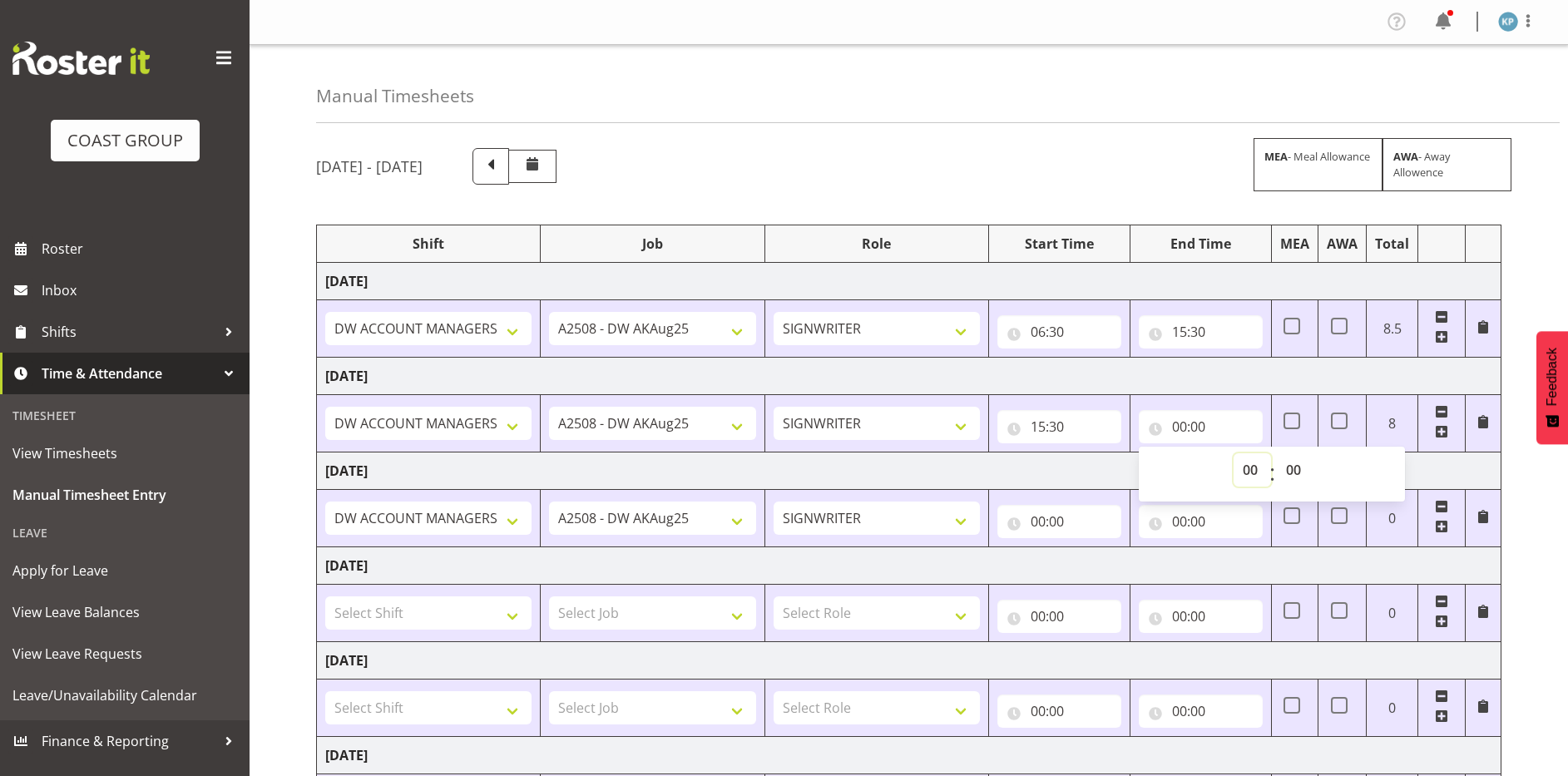
select select "15"
click at [1233, 454] on select "00 01 02 03 04 05 06 07 08 09 10 11 12 13 14 15 16 17 18 19 20 21 22 23" at bounding box center [1252, 470] width 38 height 33
type input "15:00"
click at [1290, 469] on select "00 01 02 03 04 05 06 07 08 09 10 11 12 13 14 15 16 17 18 19 20 21 22 23 24 25 2…" at bounding box center [1296, 470] width 38 height 33
select select "30"
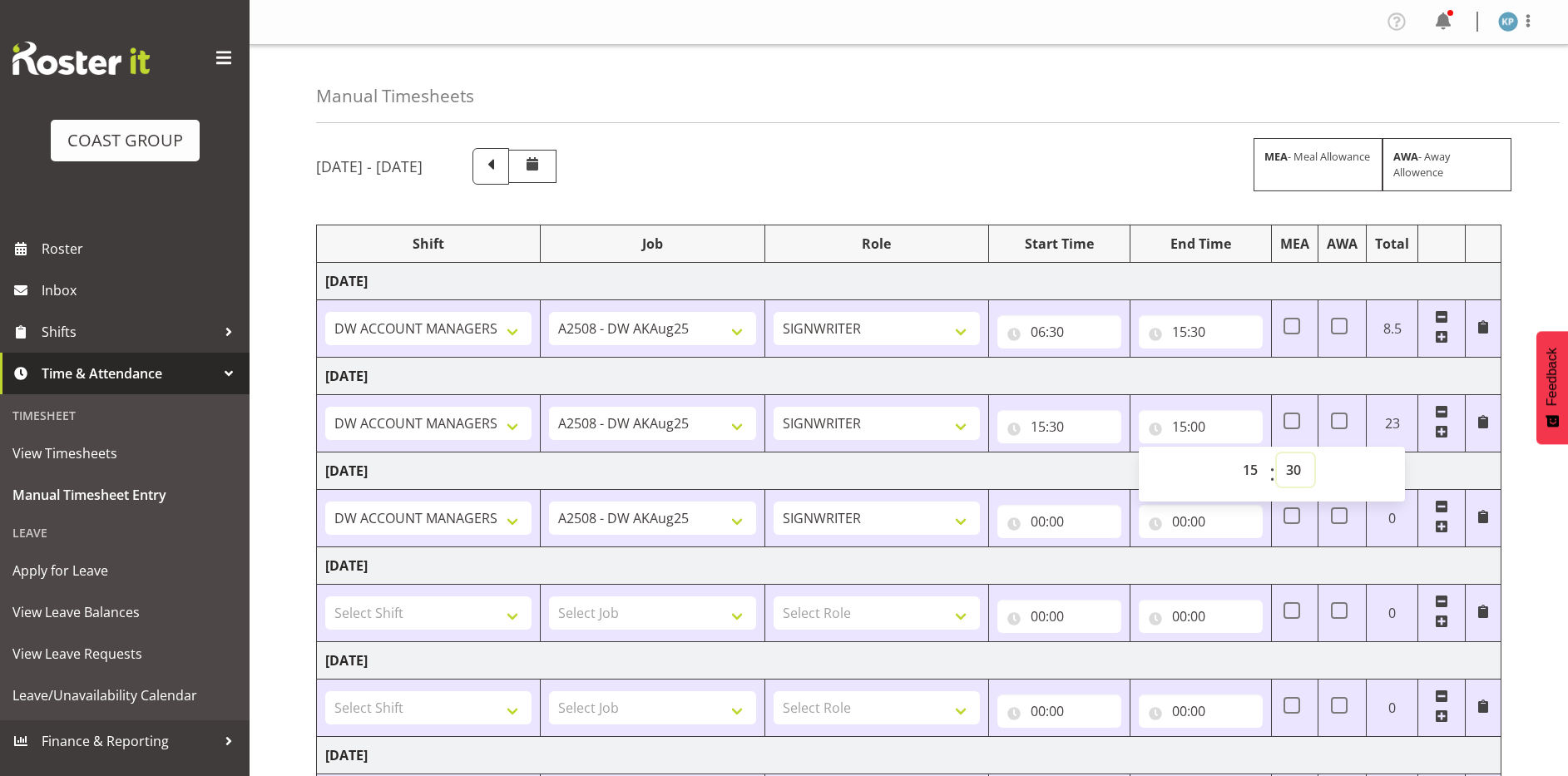
click at [1277, 454] on select "00 01 02 03 04 05 06 07 08 09 10 11 12 13 14 15 16 17 18 19 20 21 22 23 24 25 2…" at bounding box center [1296, 470] width 38 height 33
type input "15:30"
click at [1246, 377] on td "Thursday 21st August 2025" at bounding box center [910, 376] width 1185 height 38
click at [1041, 520] on input "00:00" at bounding box center [1060, 522] width 124 height 33
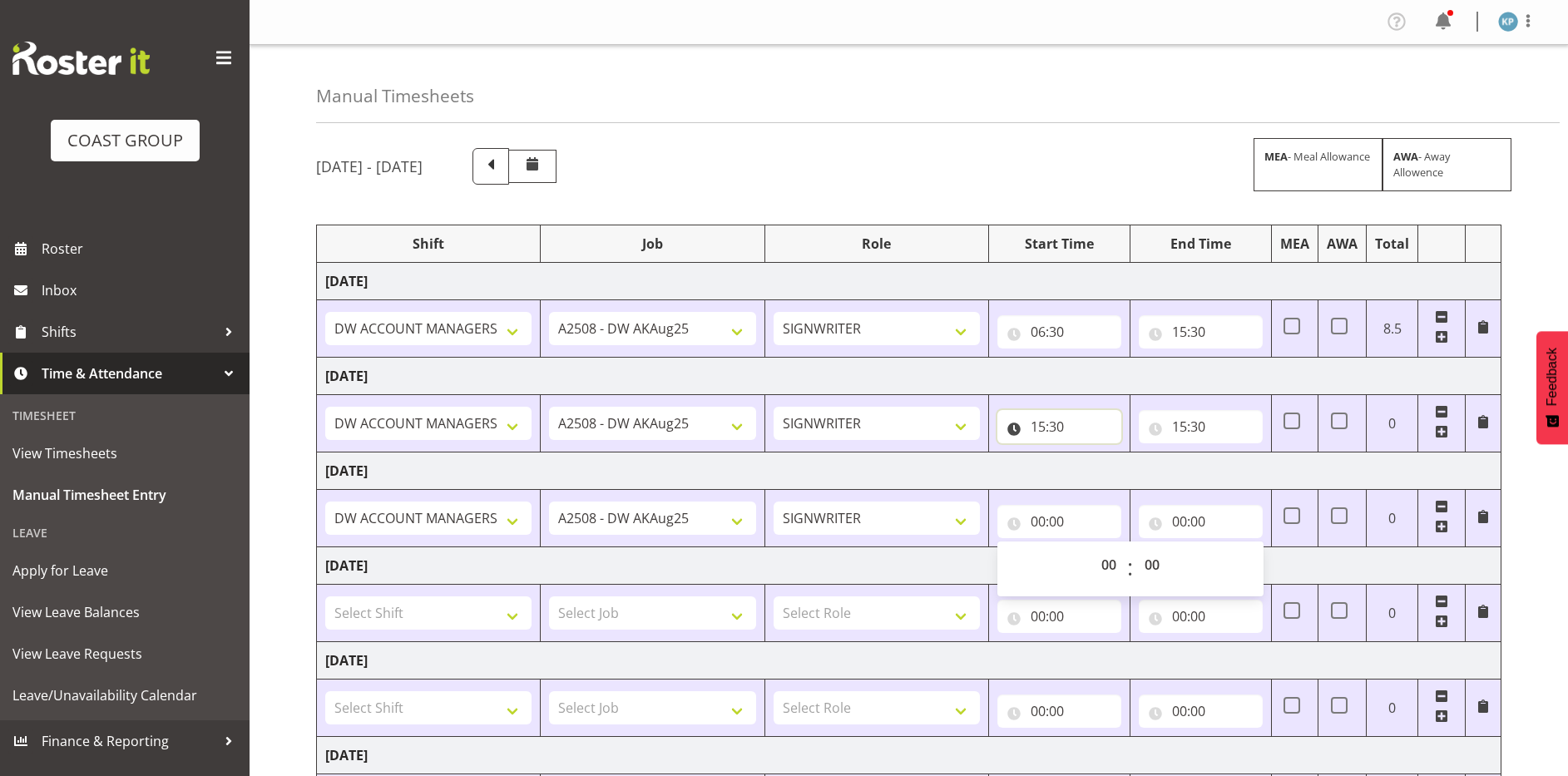
click at [1035, 426] on input "15:30" at bounding box center [1060, 427] width 124 height 33
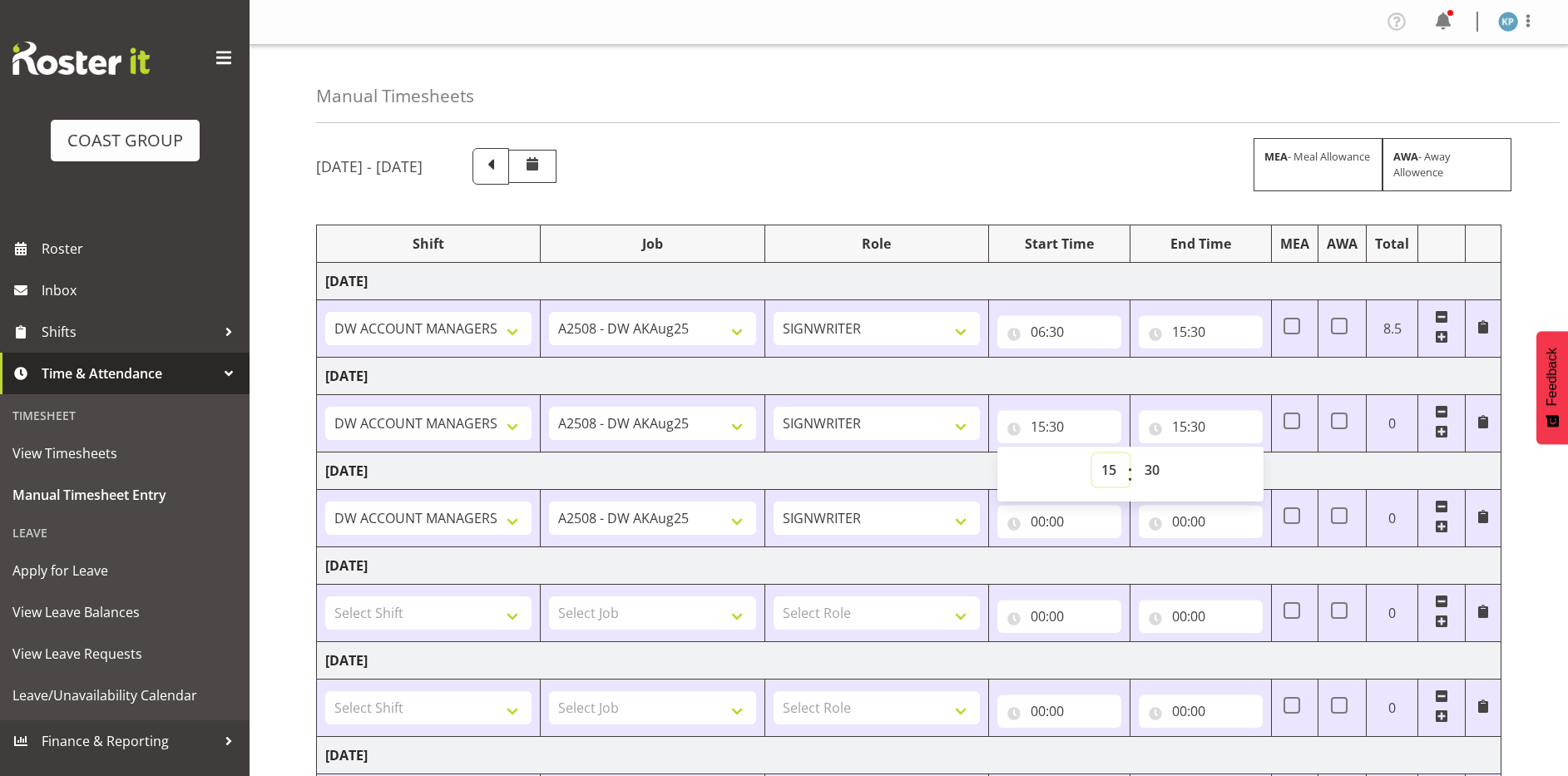
click at [1110, 469] on select "00 01 02 03 04 05 06 07 08 09 10 11 12 13 14 15 16 17 18 19 20 21 22 23" at bounding box center [1110, 470] width 38 height 33
select select "6"
click at [1092, 454] on select "00 01 02 03 04 05 06 07 08 09 10 11 12 13 14 15 16 17 18 19 20 21 22 23" at bounding box center [1110, 470] width 38 height 33
type input "06:30"
click at [1044, 374] on td "Thursday 21st August 2025" at bounding box center [910, 376] width 1185 height 38
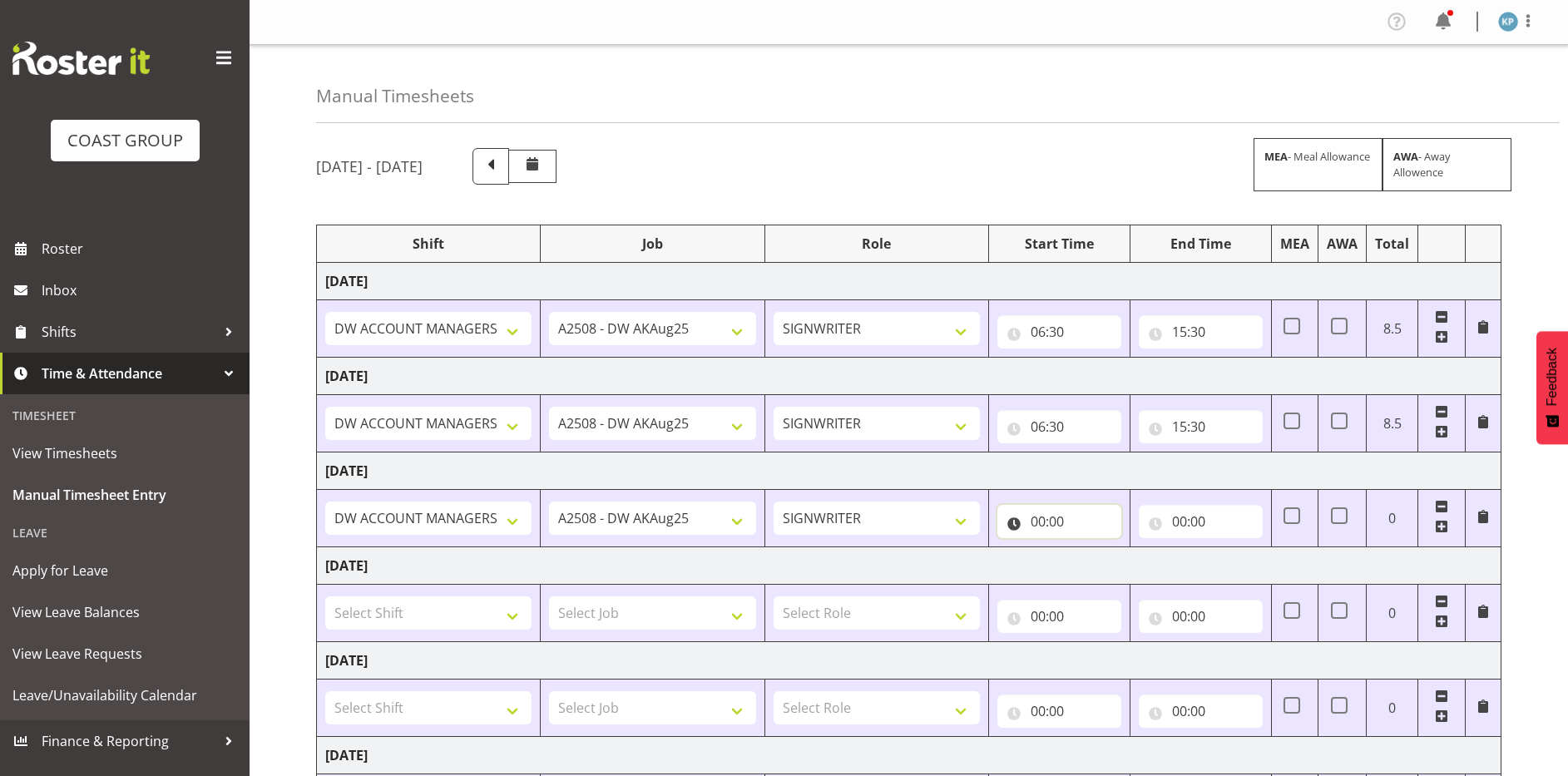
click at [1039, 520] on input "00:00" at bounding box center [1060, 522] width 124 height 33
click at [1104, 562] on select "00 01 02 03 04 05 06 07 08 09 10 11 12 13 14 15 16 17 18 19 20 21 22 23" at bounding box center [1110, 565] width 38 height 33
select select "6"
click at [1092, 548] on select "00 01 02 03 04 05 06 07 08 09 10 11 12 13 14 15 16 17 18 19 20 21 22 23" at bounding box center [1110, 565] width 38 height 33
type input "06:00"
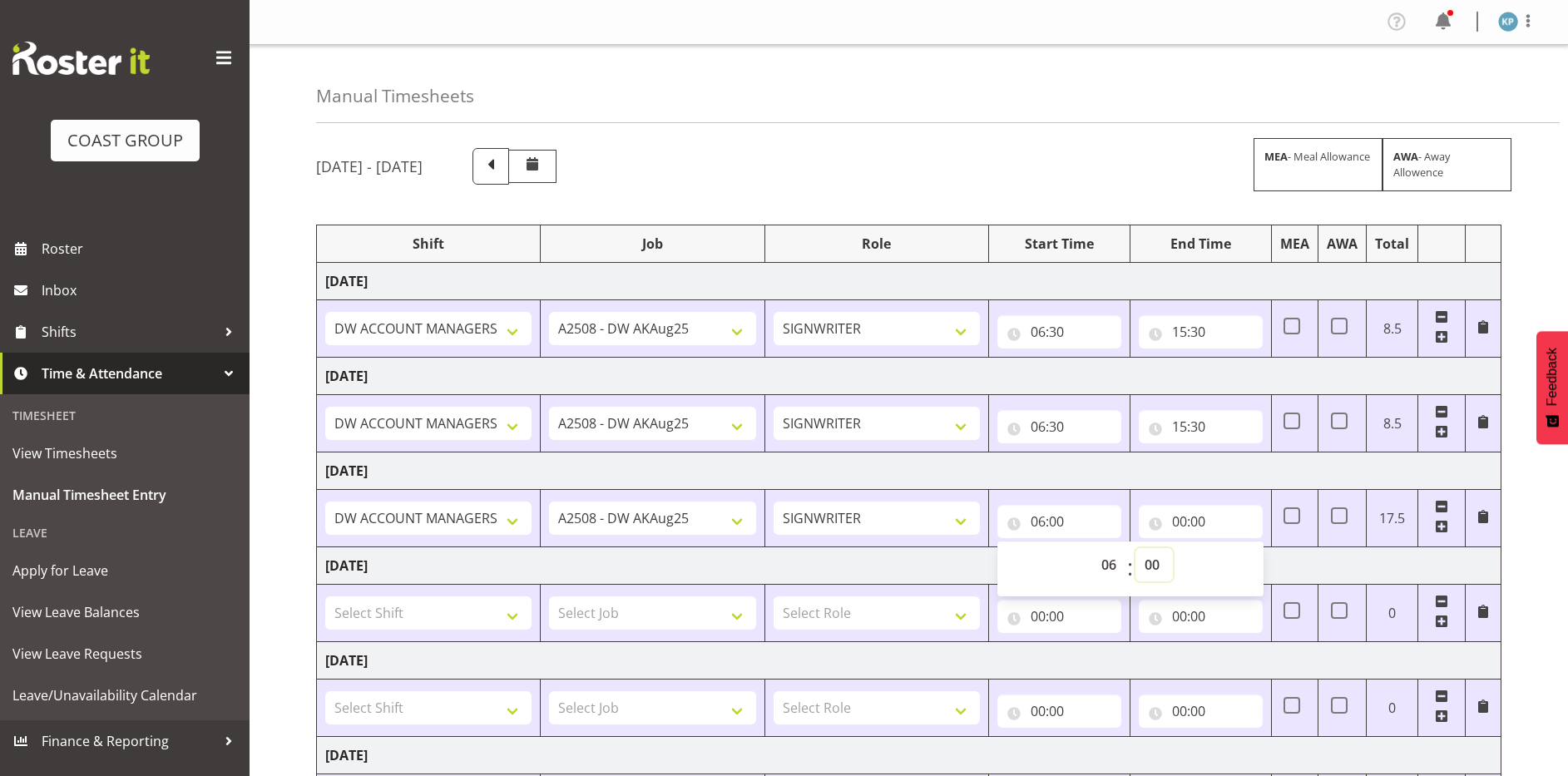
click at [1155, 566] on select "00 01 02 03 04 05 06 07 08 09 10 11 12 13 14 15 16 17 18 19 20 21 22 23 24 25 2…" at bounding box center [1154, 565] width 38 height 33
select select "30"
click at [1136, 548] on select "00 01 02 03 04 05 06 07 08 09 10 11 12 13 14 15 16 17 18 19 20 21 22 23 24 25 2…" at bounding box center [1154, 565] width 38 height 33
type input "06:30"
click at [1176, 524] on input "00:00" at bounding box center [1200, 522] width 124 height 33
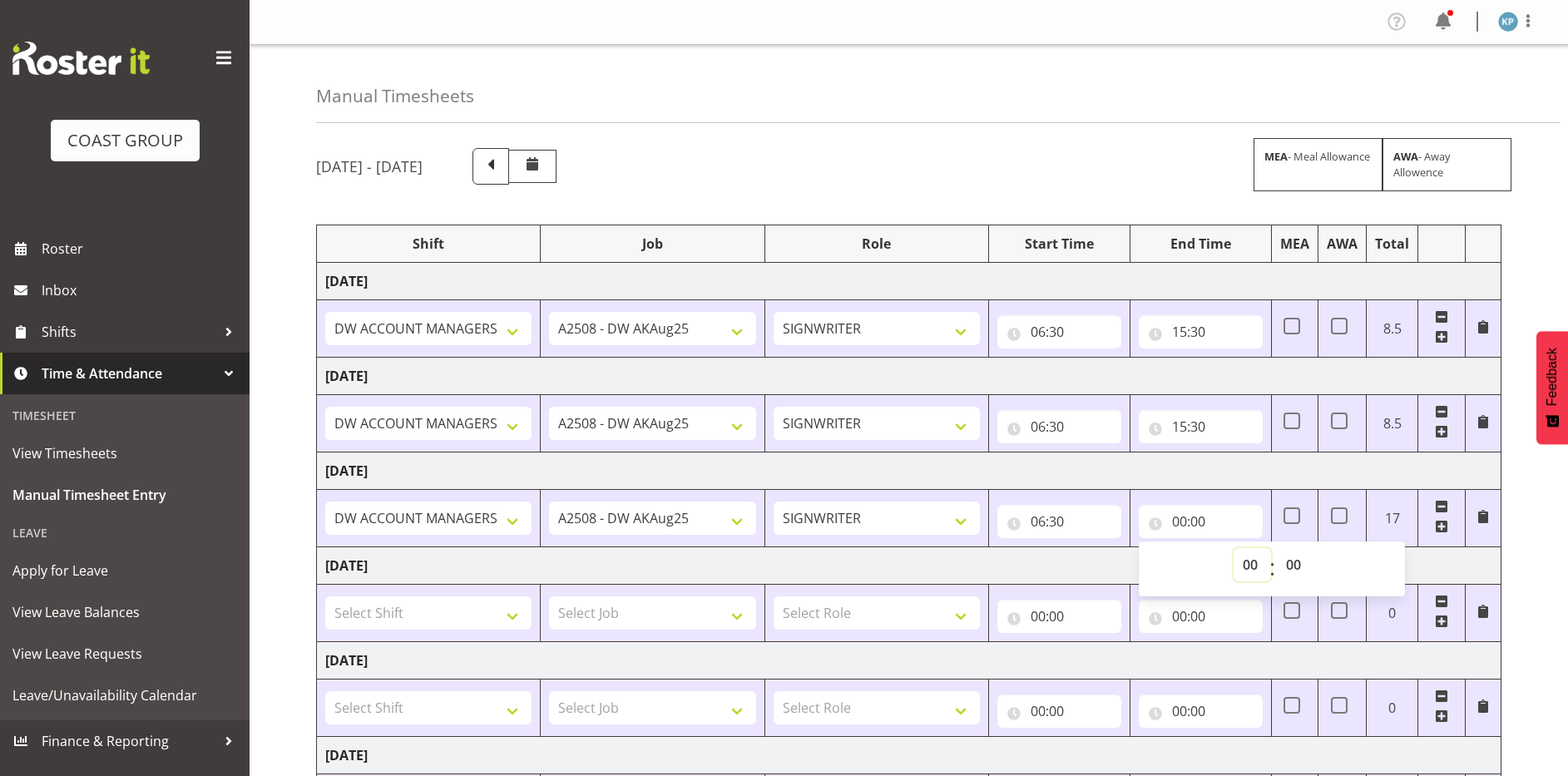
click at [1247, 561] on select "00 01 02 03 04 05 06 07 08 09 10 11 12 13 14 15 16 17 18 19 20 21 22 23" at bounding box center [1252, 565] width 38 height 33
select select "15"
click at [1233, 548] on select "00 01 02 03 04 05 06 07 08 09 10 11 12 13 14 15 16 17 18 19 20 21 22 23" at bounding box center [1252, 565] width 38 height 33
type input "15:00"
click at [1289, 563] on select "00 01 02 03 04 05 06 07 08 09 10 11 12 13 14 15 16 17 18 19 20 21 22 23 24 25 2…" at bounding box center [1296, 565] width 38 height 33
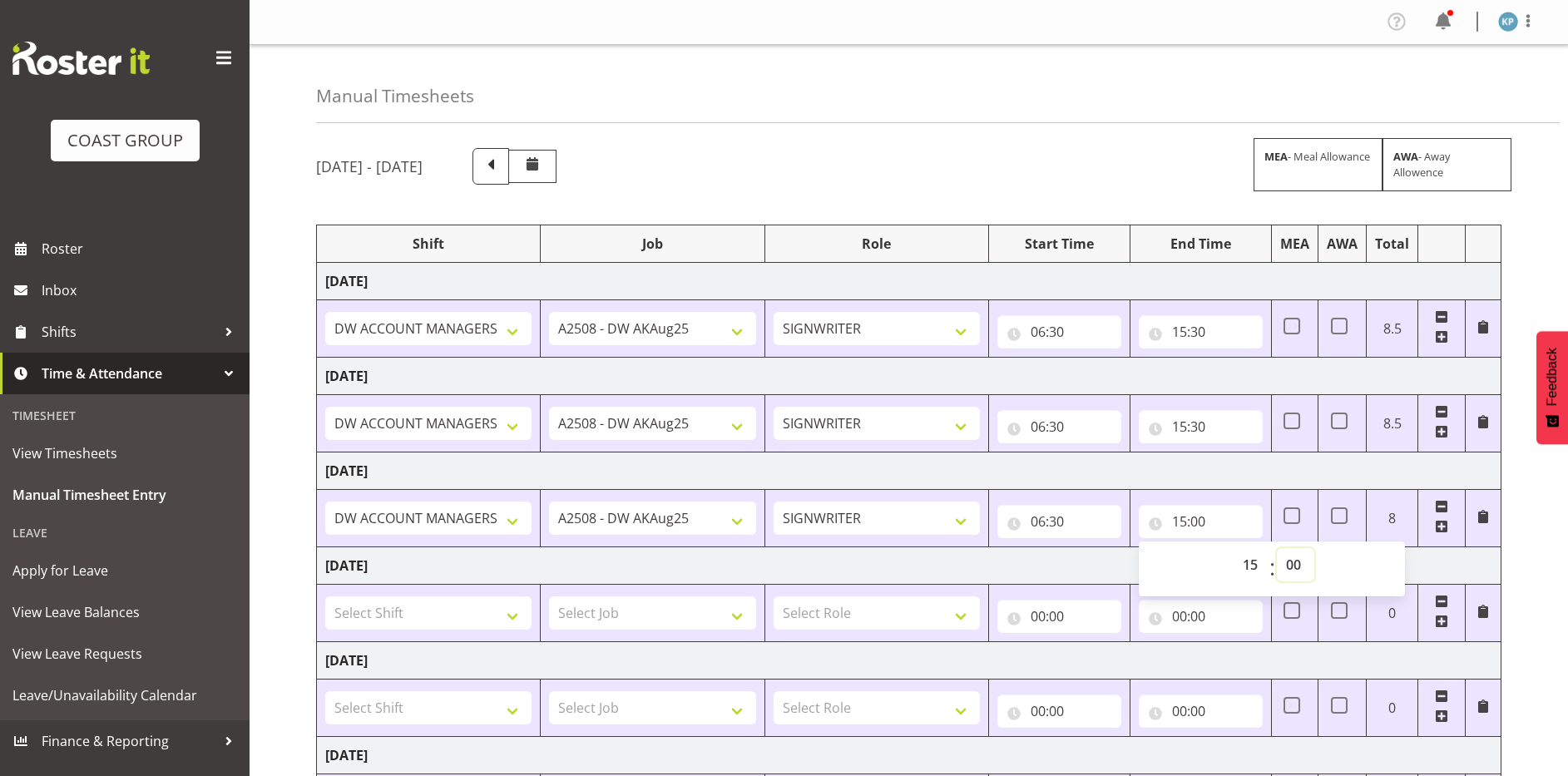
select select "30"
click at [1277, 548] on select "00 01 02 03 04 05 06 07 08 09 10 11 12 13 14 15 16 17 18 19 20 21 22 23 24 25 2…" at bounding box center [1296, 565] width 38 height 33
type input "15:30"
click at [1258, 468] on td "Friday 22nd August 2025" at bounding box center [910, 471] width 1185 height 38
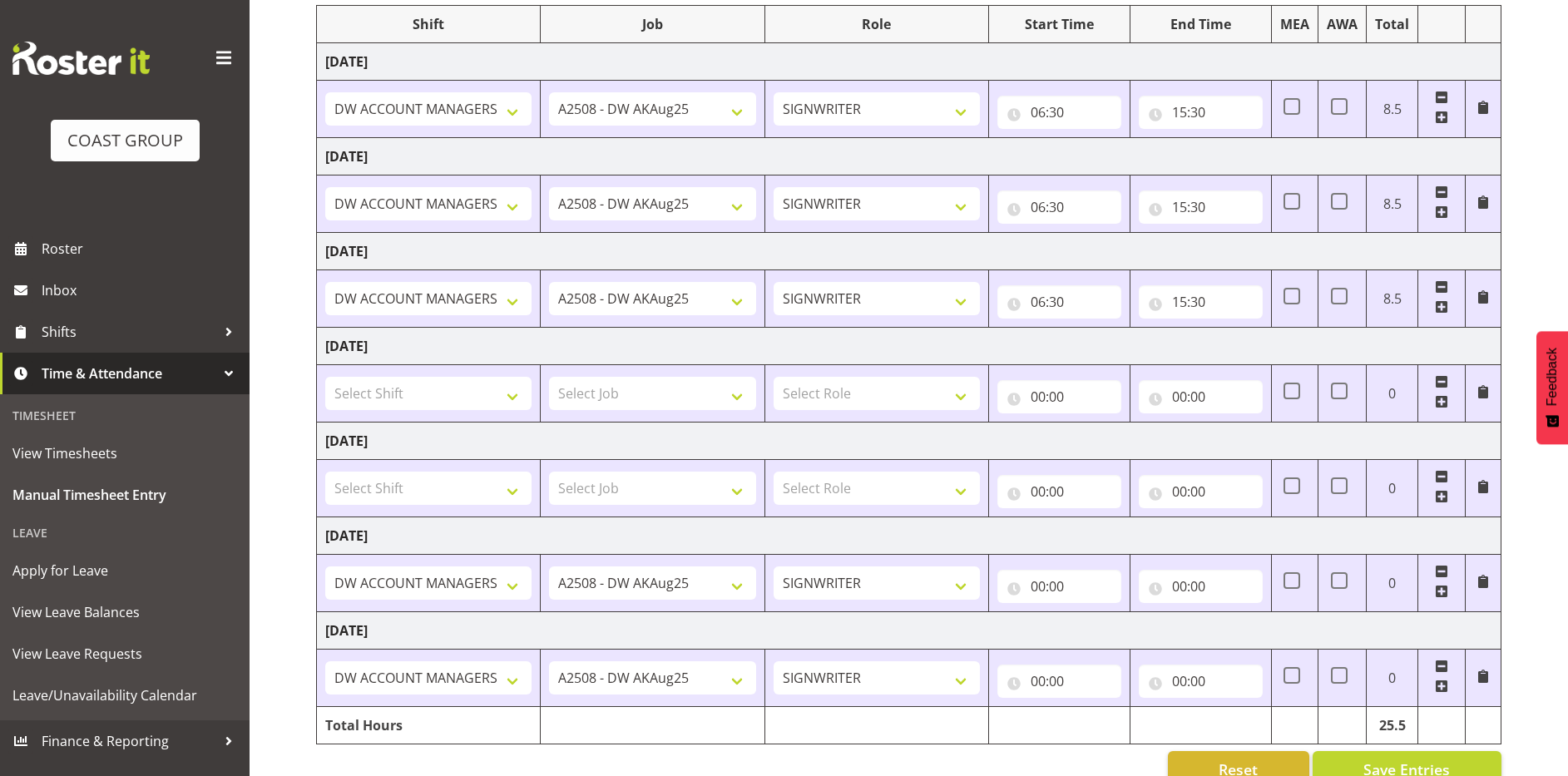
scroll to position [256, 0]
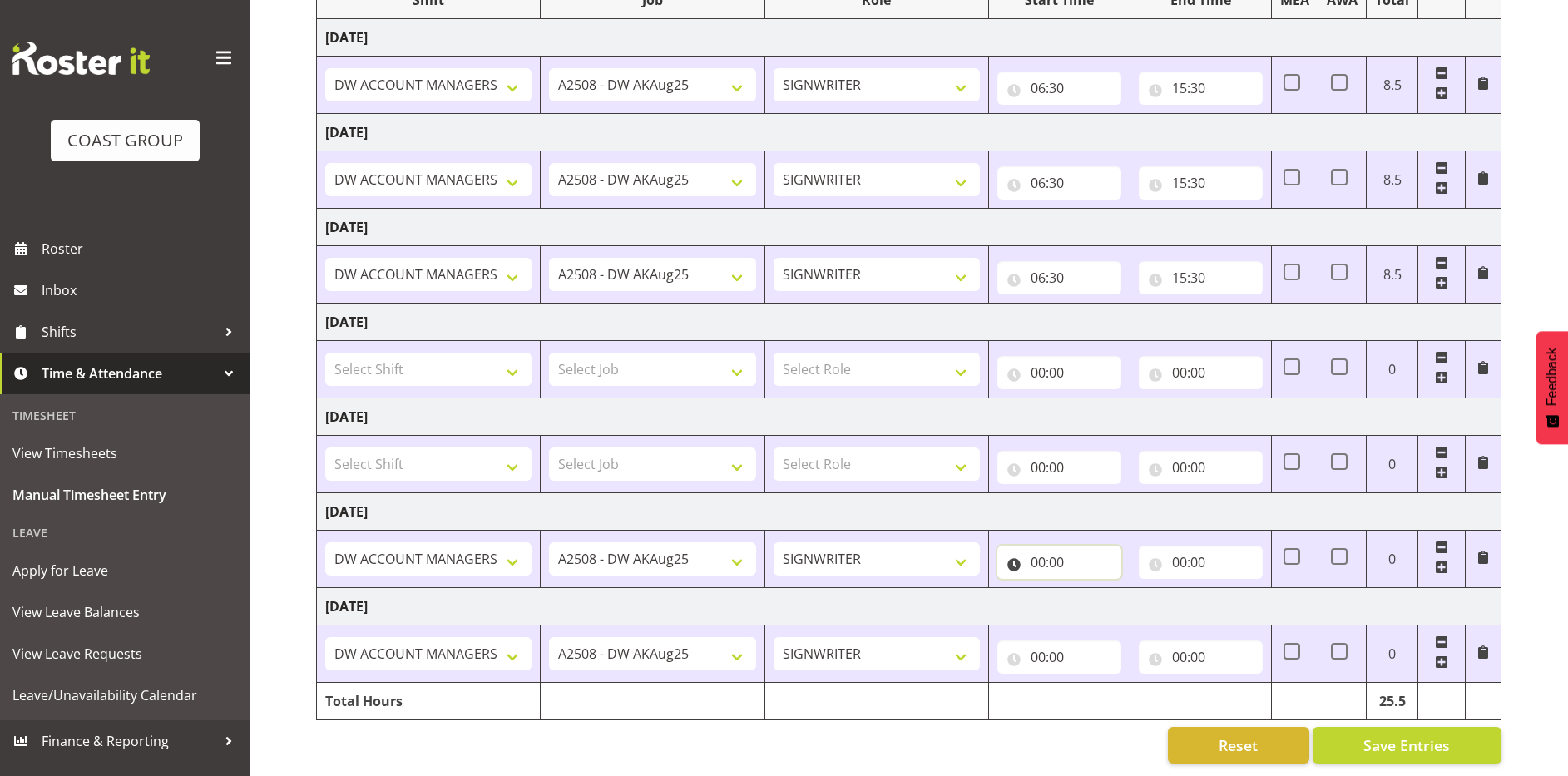
click at [1030, 546] on input "00:00" at bounding box center [1060, 563] width 124 height 33
click at [1108, 595] on select "00 01 02 03 04 05 06 07 08 09 10 11 12 13 14 15 16 17 18 19 20 21 22 23" at bounding box center [1110, 605] width 38 height 33
select select "6"
click at [1092, 589] on select "00 01 02 03 04 05 06 07 08 09 10 11 12 13 14 15 16 17 18 19 20 21 22 23" at bounding box center [1110, 605] width 38 height 33
type input "06:00"
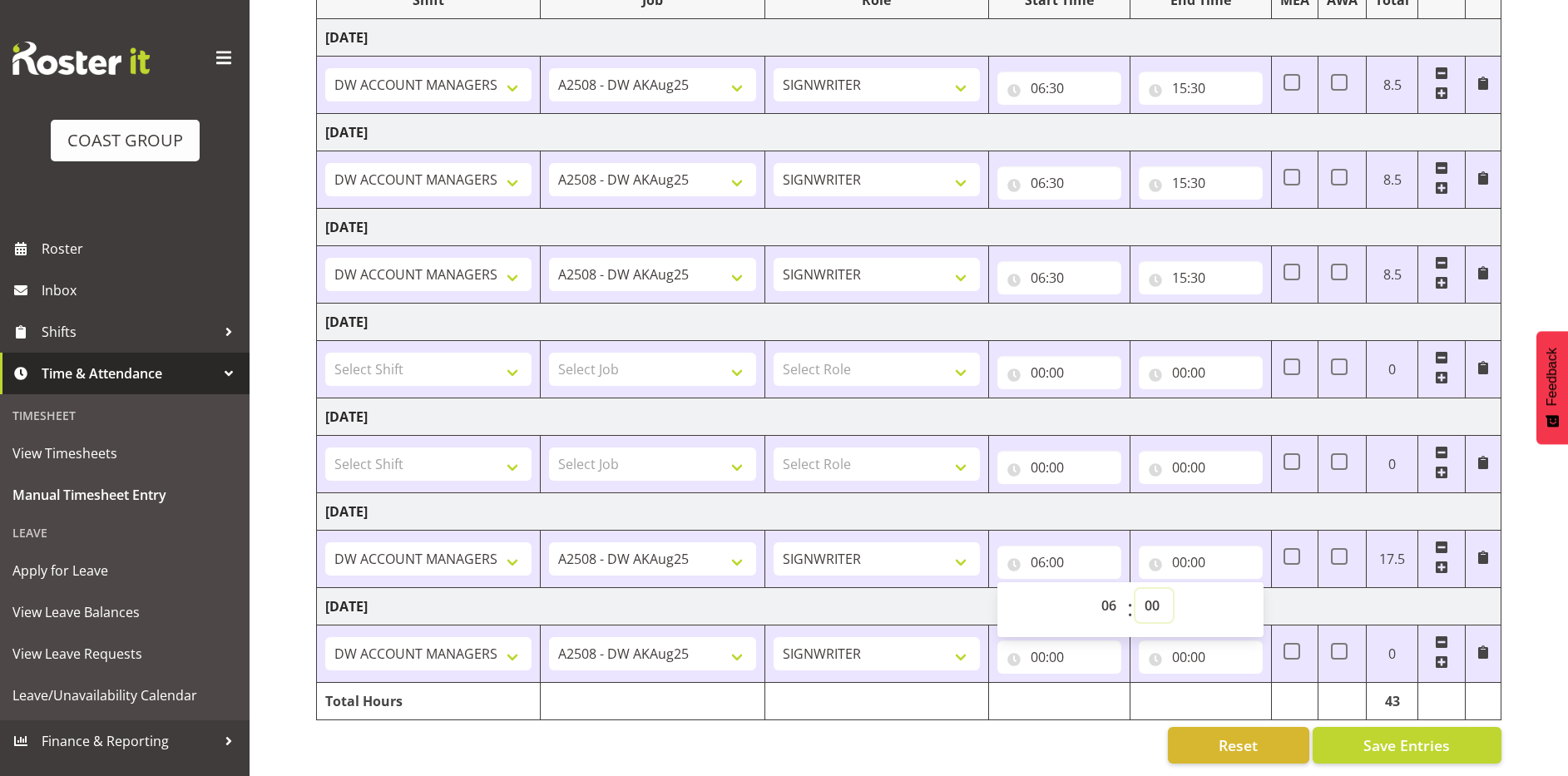
click at [1150, 602] on select "00 01 02 03 04 05 06 07 08 09 10 11 12 13 14 15 16 17 18 19 20 21 22 23 24 25 2…" at bounding box center [1154, 605] width 38 height 33
select select "30"
click at [1136, 589] on select "00 01 02 03 04 05 06 07 08 09 10 11 12 13 14 15 16 17 18 19 20 21 22 23 24 25 2…" at bounding box center [1154, 605] width 38 height 33
type input "06:30"
click at [1178, 547] on input "00:00" at bounding box center [1200, 563] width 124 height 33
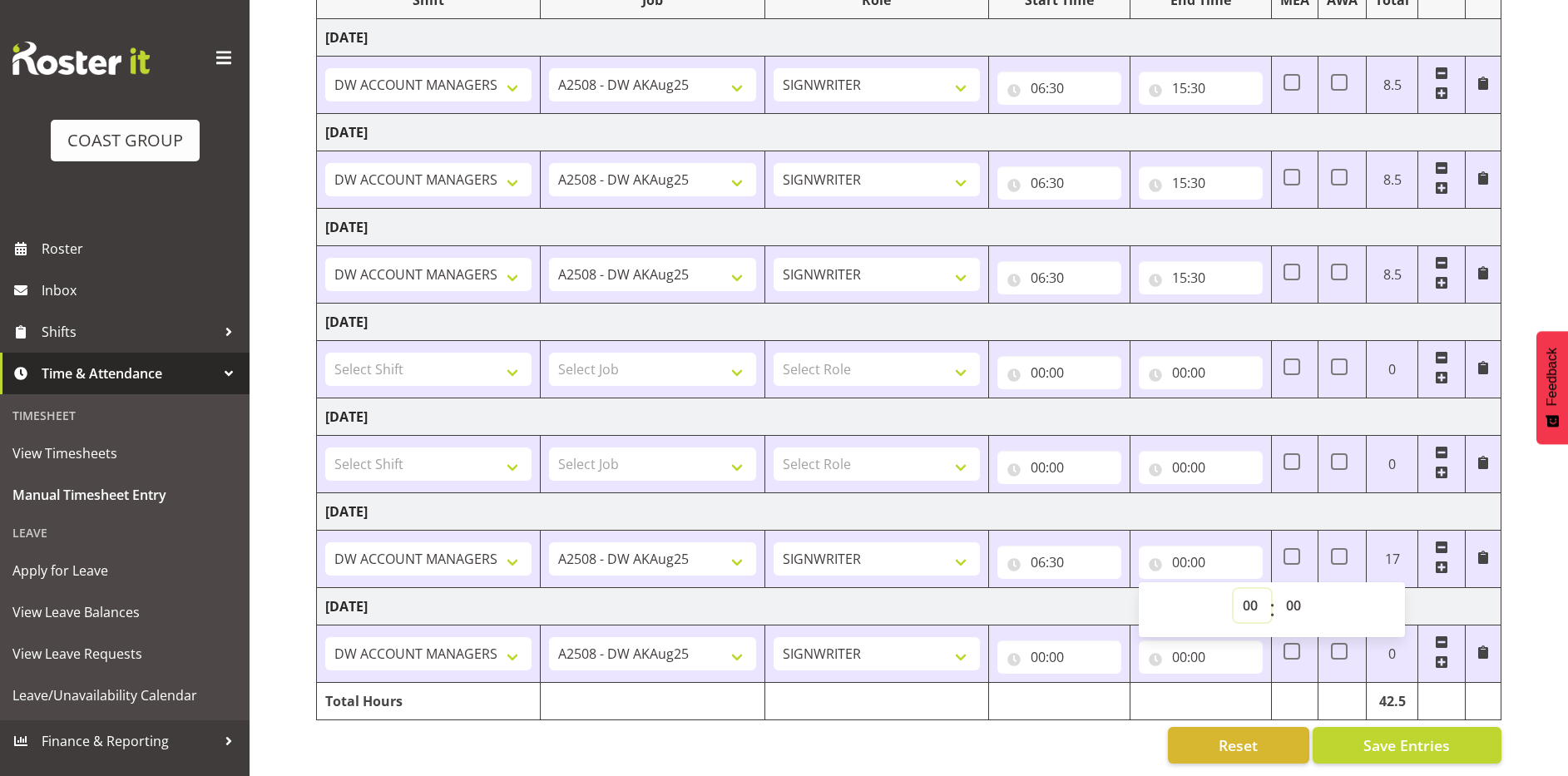
click at [1250, 591] on select "00 01 02 03 04 05 06 07 08 09 10 11 12 13 14 15 16 17 18 19 20 21 22 23" at bounding box center [1252, 605] width 38 height 33
select select "15"
click at [1233, 589] on select "00 01 02 03 04 05 06 07 08 09 10 11 12 13 14 15 16 17 18 19 20 21 22 23" at bounding box center [1252, 605] width 38 height 33
type input "15:00"
click at [1292, 592] on select "00 01 02 03 04 05 06 07 08 09 10 11 12 13 14 15 16 17 18 19 20 21 22 23 24 25 2…" at bounding box center [1296, 605] width 38 height 33
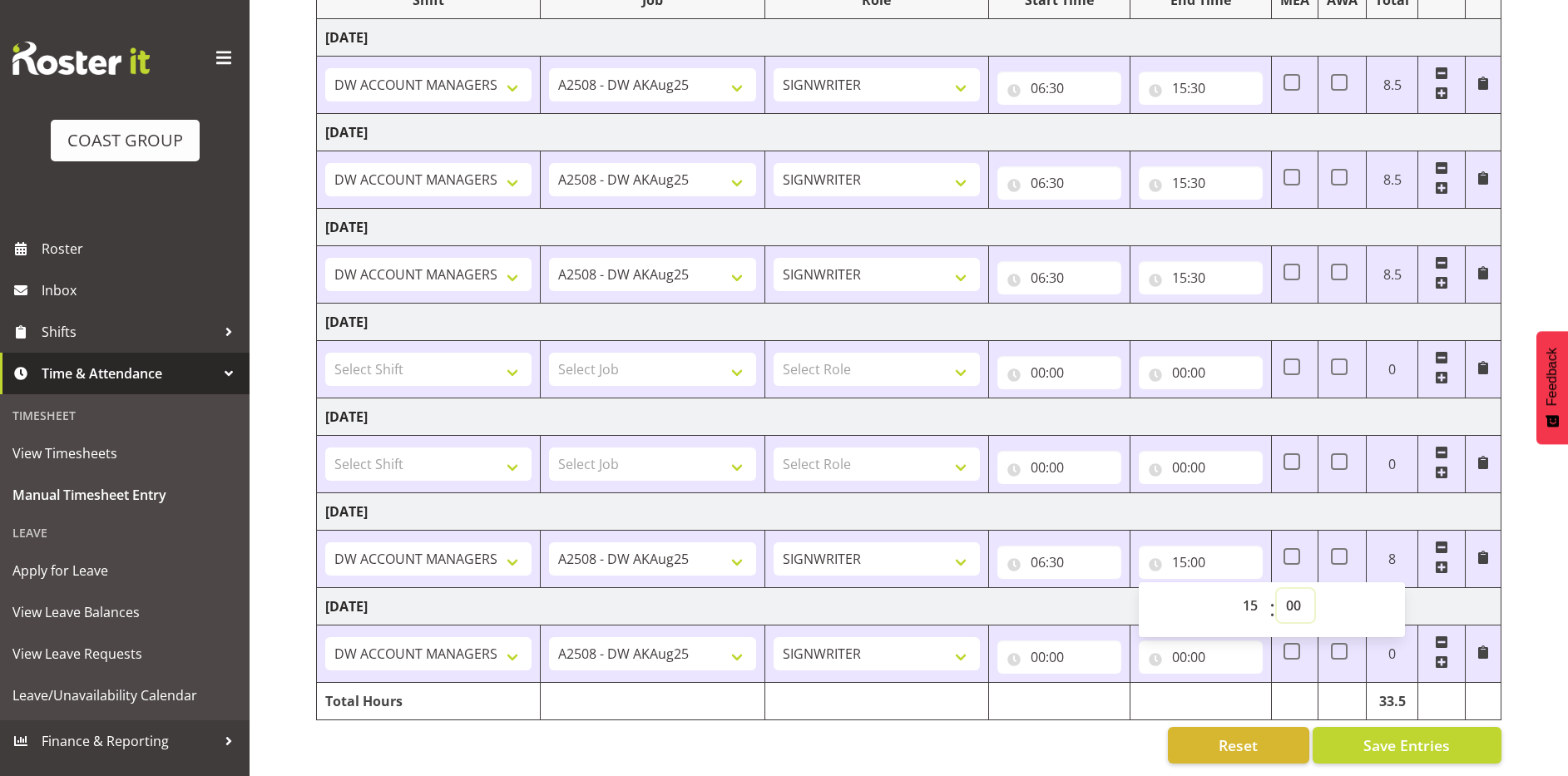
select select "30"
click at [1277, 589] on select "00 01 02 03 04 05 06 07 08 09 10 11 12 13 14 15 16 17 18 19 20 21 22 23 24 25 2…" at bounding box center [1296, 605] width 38 height 33
type input "15:30"
click at [1244, 496] on td "Monday 25th August 2025" at bounding box center [910, 512] width 1185 height 38
click at [1038, 641] on input "00:00" at bounding box center [1060, 658] width 124 height 33
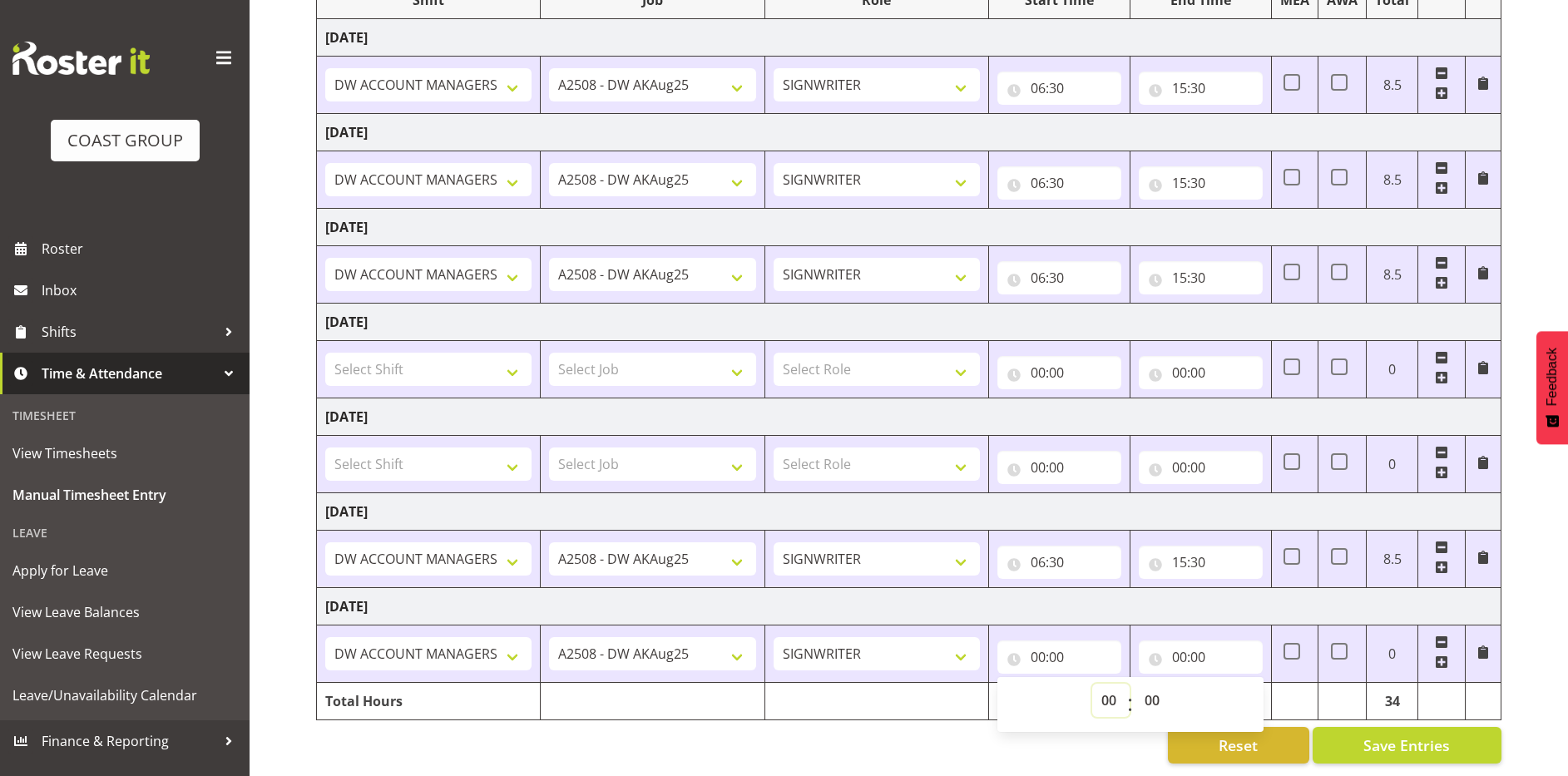
click at [1107, 686] on select "00 01 02 03 04 05 06 07 08 09 10 11 12 13 14 15 16 17 18 19 20 21 22 23" at bounding box center [1110, 700] width 38 height 33
select select "6"
click at [1092, 684] on select "00 01 02 03 04 05 06 07 08 09 10 11 12 13 14 15 16 17 18 19 20 21 22 23" at bounding box center [1110, 700] width 38 height 33
type input "06:00"
click at [1155, 692] on select "00 01 02 03 04 05 06 07 08 09 10 11 12 13 14 15 16 17 18 19 20 21 22 23 24 25 2…" at bounding box center [1154, 700] width 38 height 33
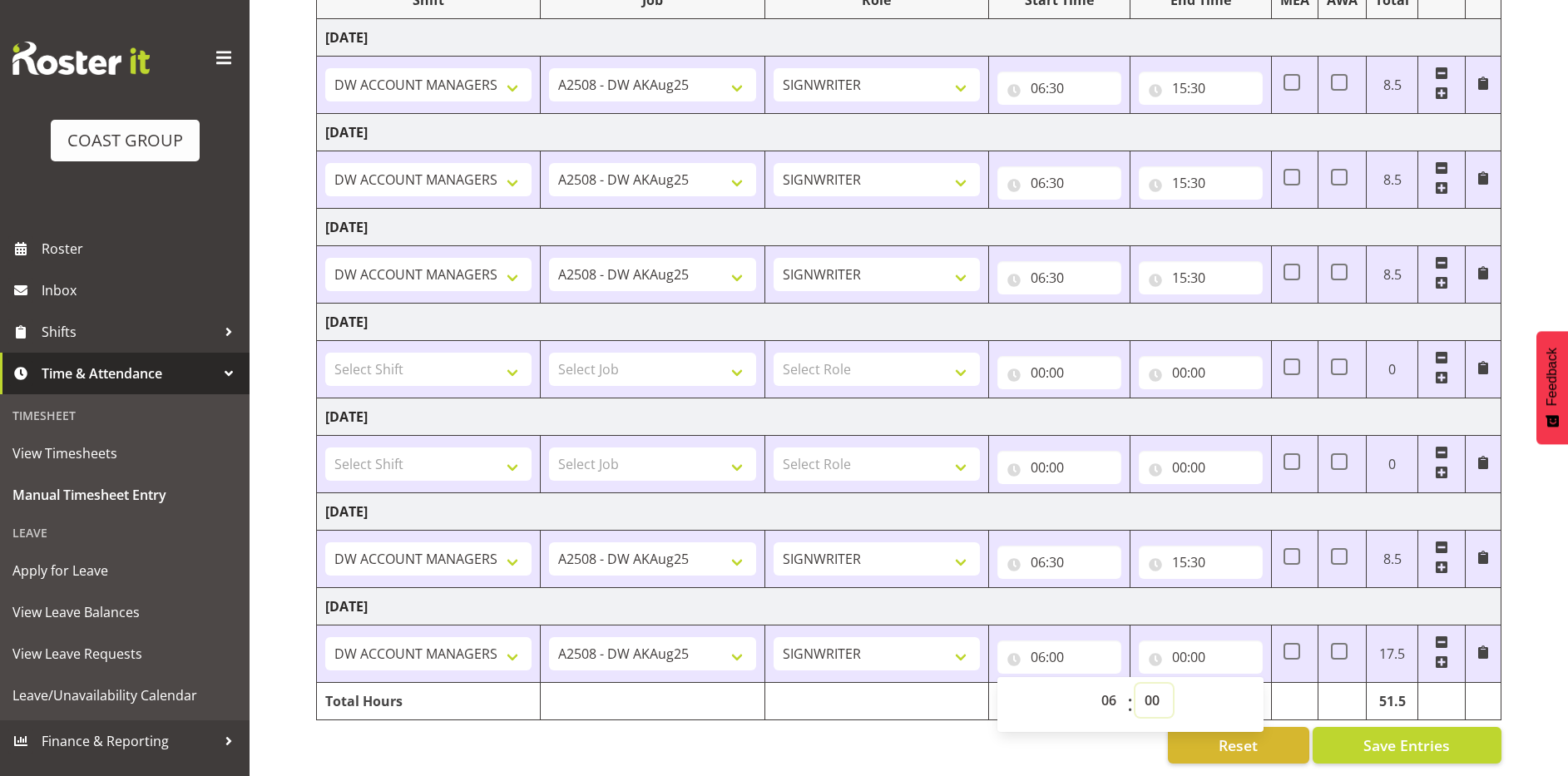
select select "30"
click at [1136, 684] on select "00 01 02 03 04 05 06 07 08 09 10 11 12 13 14 15 16 17 18 19 20 21 22 23 24 25 2…" at bounding box center [1154, 700] width 38 height 33
type input "06:30"
click at [1175, 644] on input "00:00" at bounding box center [1200, 658] width 124 height 33
click at [1250, 689] on select "00 01 02 03 04 05 06 07 08 09 10 11 12 13 14 15 16 17 18 19 20 21 22 23" at bounding box center [1252, 700] width 38 height 33
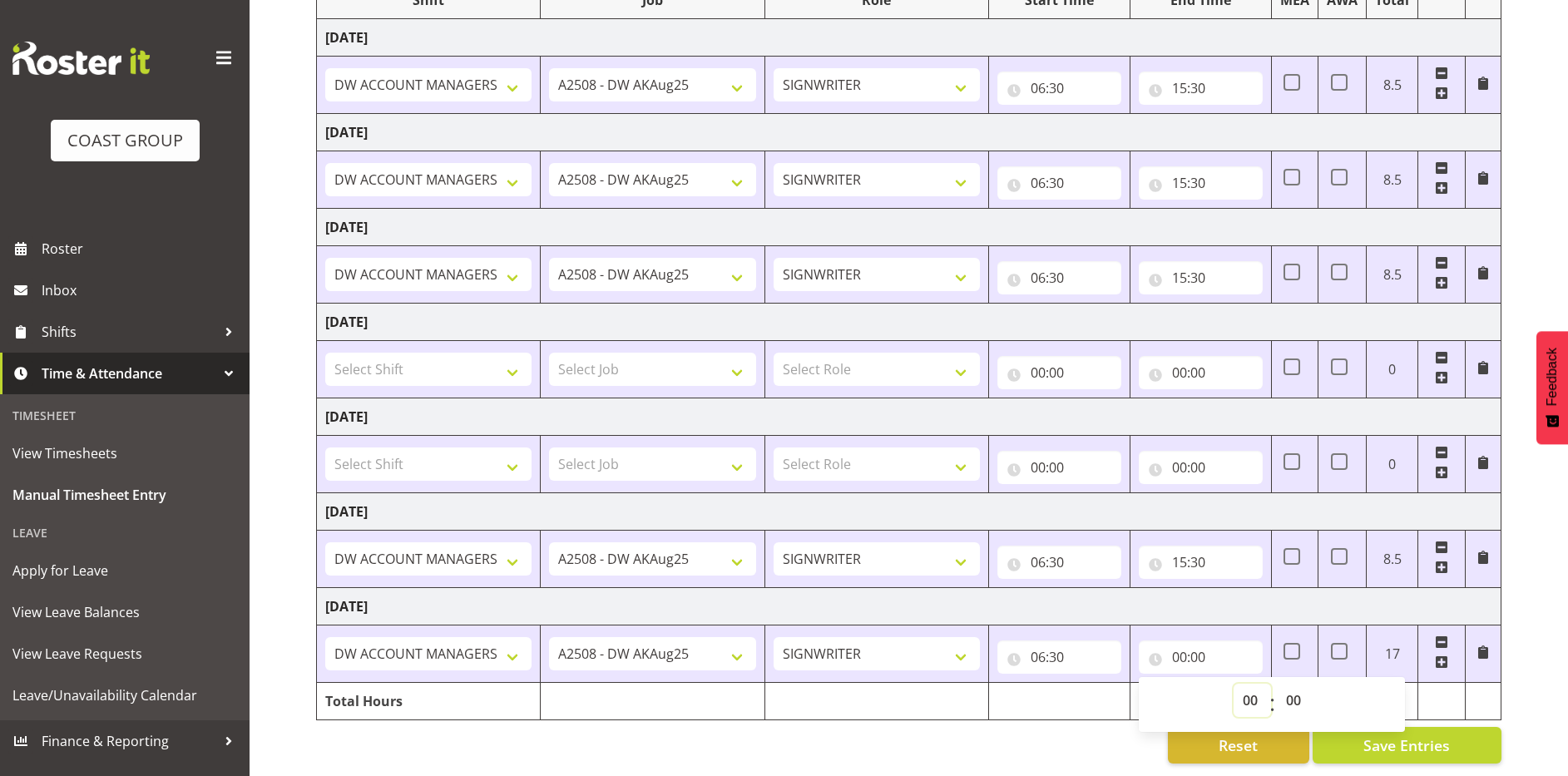
select select "15"
click at [1233, 684] on select "00 01 02 03 04 05 06 07 08 09 10 11 12 13 14 15 16 17 18 19 20 21 22 23" at bounding box center [1252, 700] width 38 height 33
type input "15:00"
click at [1295, 684] on select "00 01 02 03 04 05 06 07 08 09 10 11 12 13 14 15 16 17 18 19 20 21 22 23 24 25 2…" at bounding box center [1296, 700] width 38 height 33
select select "30"
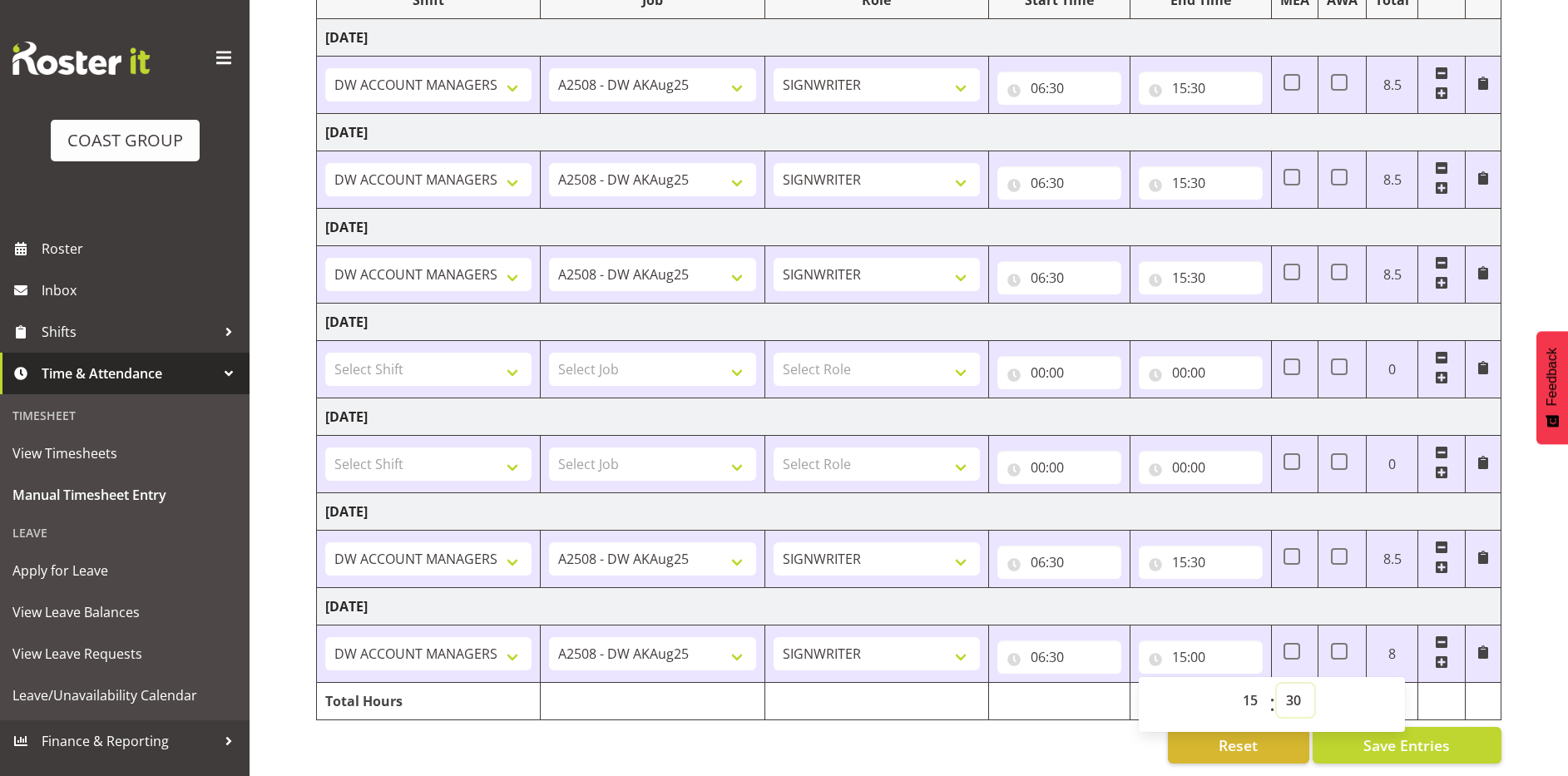
click at [1277, 684] on select "00 01 02 03 04 05 06 07 08 09 10 11 12 13 14 15 16 17 18 19 20 21 22 23 24 25 2…" at bounding box center [1296, 700] width 38 height 33
type input "15:30"
click at [1281, 588] on td "Tuesday 26th August 2025" at bounding box center [910, 606] width 1185 height 38
click at [1387, 734] on span "Save Entries" at bounding box center [1406, 745] width 86 height 21
click at [1392, 734] on span "Save Entries" at bounding box center [1406, 745] width 86 height 21
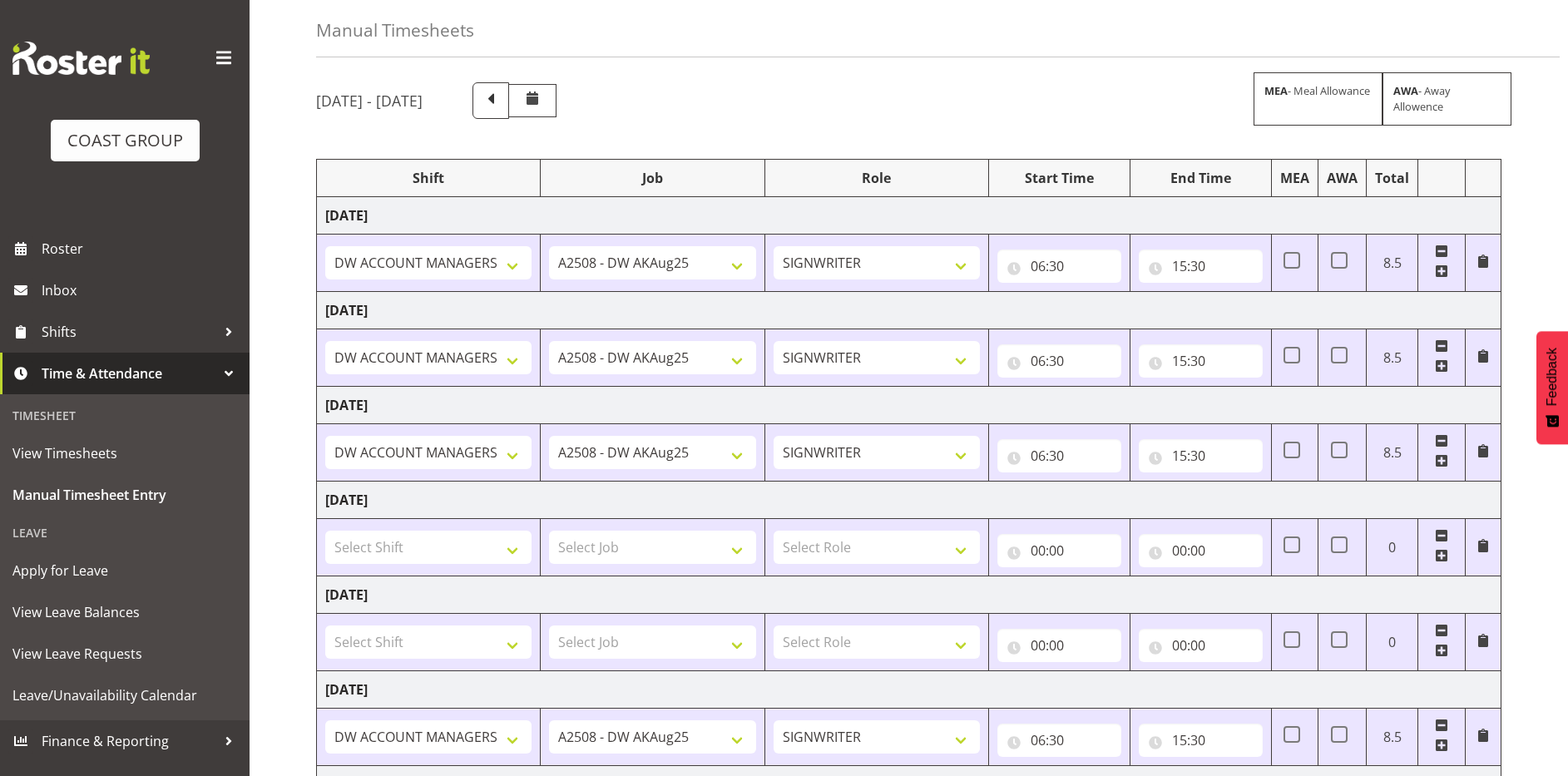
scroll to position [7, 0]
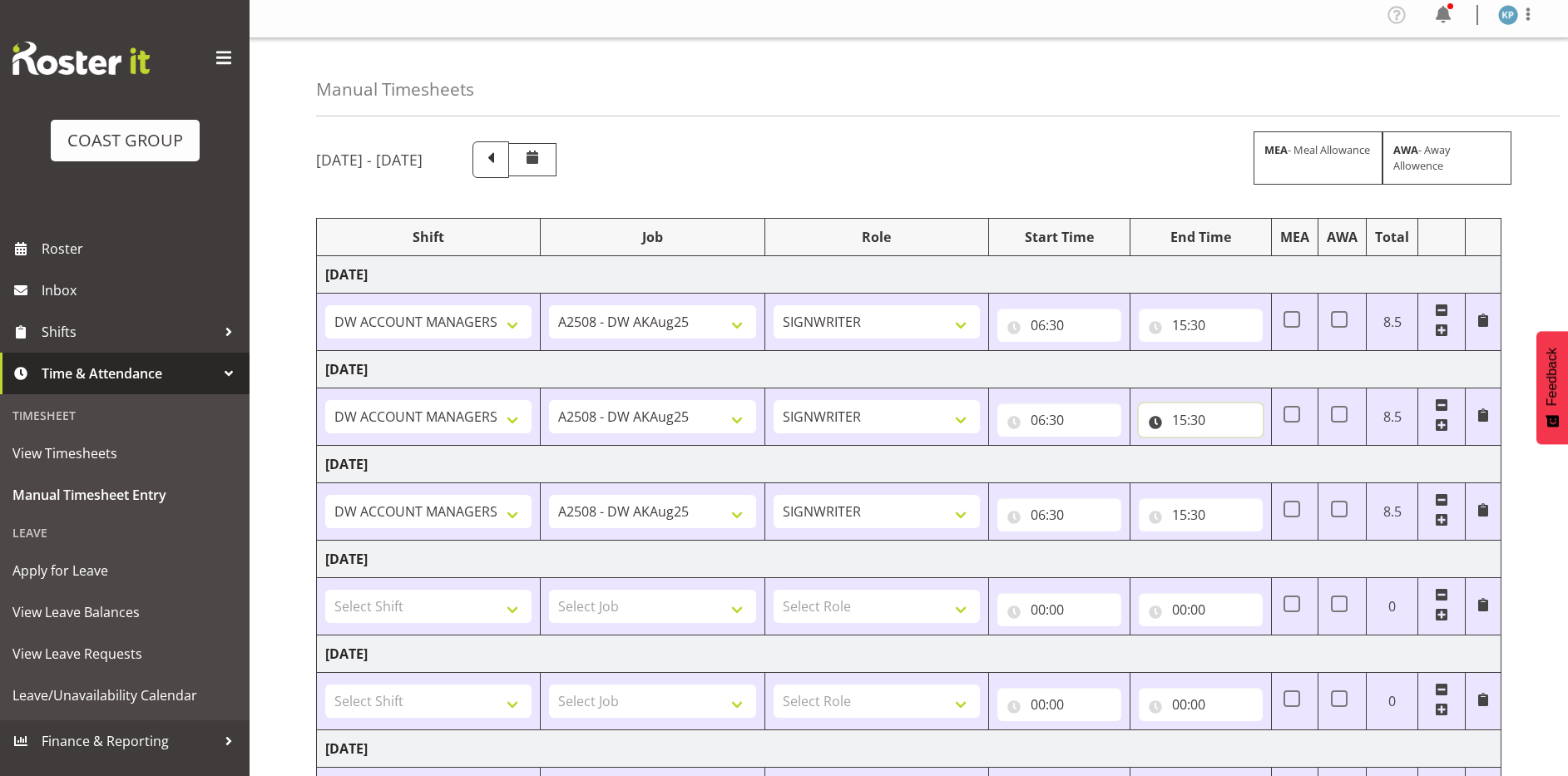
click at [1182, 421] on input "15:30" at bounding box center [1200, 420] width 124 height 33
click at [1249, 464] on select "00 01 02 03 04 05 06 07 08 09 10 11 12 13 14 15 16 17 18 19 20 21 22 23" at bounding box center [1252, 464] width 38 height 33
select select "16"
click at [1233, 447] on select "00 01 02 03 04 05 06 07 08 09 10 11 12 13 14 15 16 17 18 19 20 21 22 23" at bounding box center [1252, 464] width 38 height 33
type input "16:30"
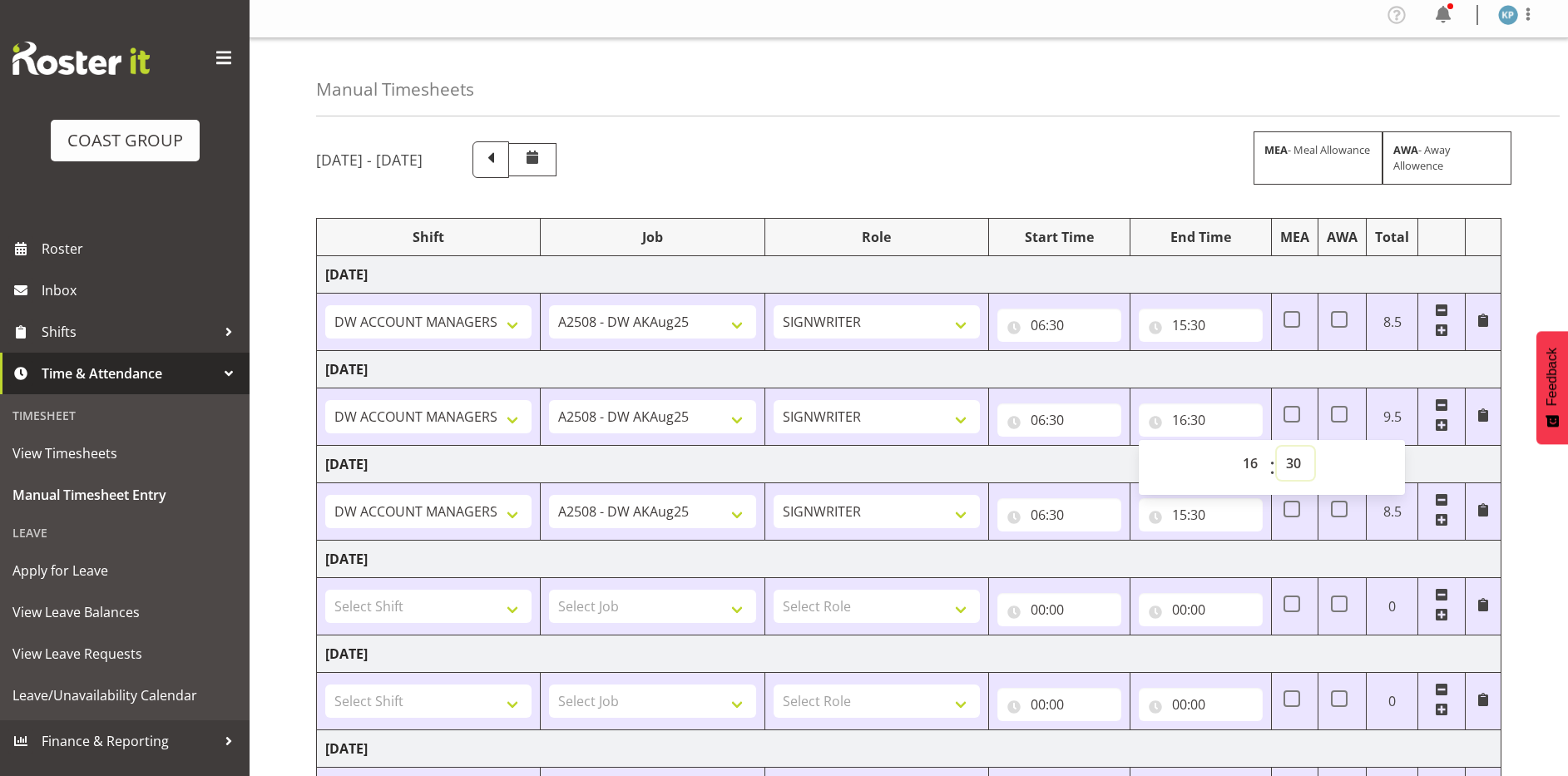
click at [1299, 461] on select "00 01 02 03 04 05 06 07 08 09 10 11 12 13 14 15 16 17 18 19 20 21 22 23 24 25 2…" at bounding box center [1296, 464] width 38 height 33
select select "0"
click at [1277, 447] on select "00 01 02 03 04 05 06 07 08 09 10 11 12 13 14 15 16 17 18 19 20 21 22 23 24 25 2…" at bounding box center [1296, 464] width 38 height 33
type input "16:00"
click at [1056, 167] on div "August 20th - August 26th 2025 MEA - Meal Allowance AWA - Away Allowence" at bounding box center [909, 160] width 1185 height 37
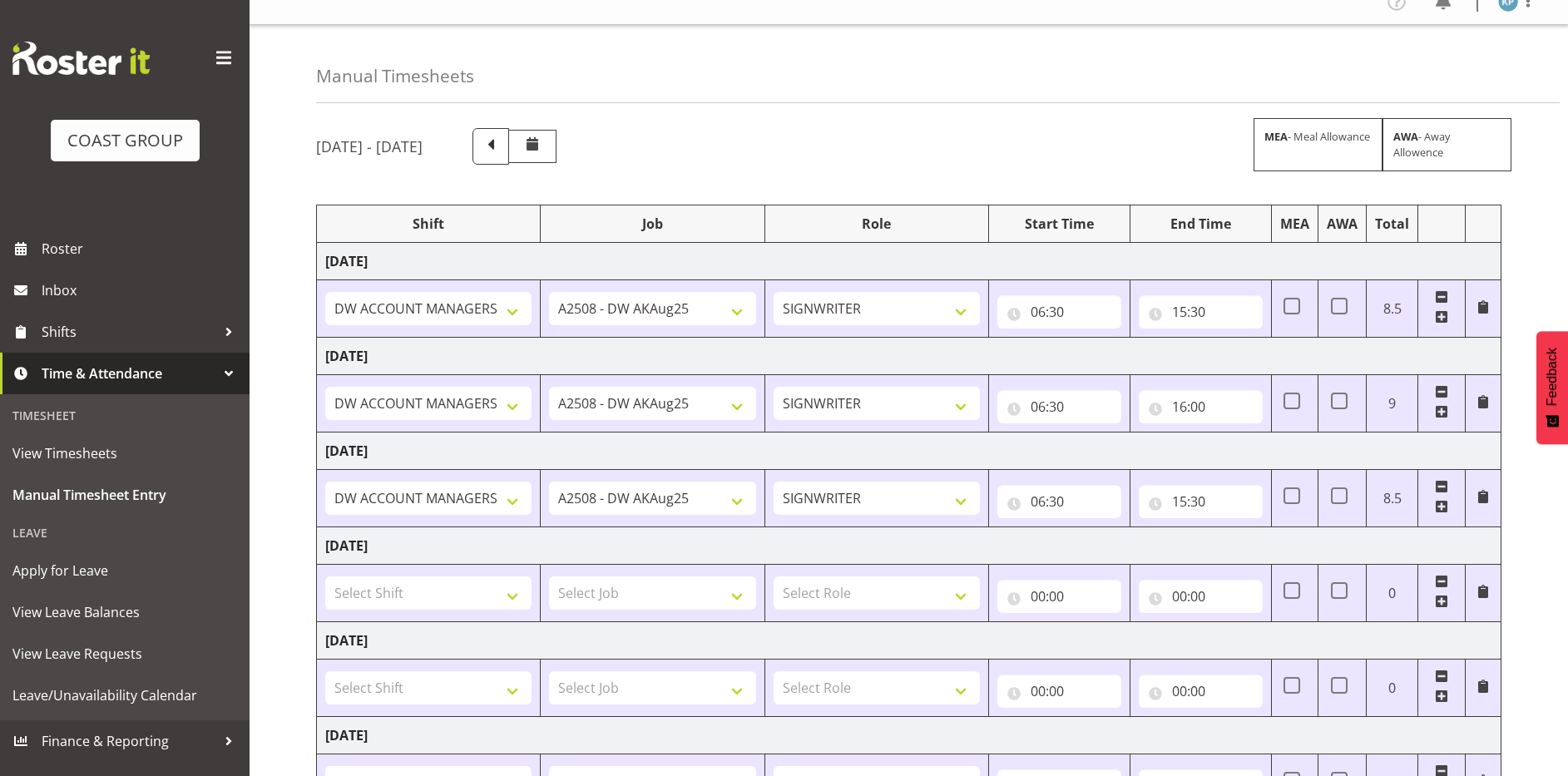
scroll to position [256, 0]
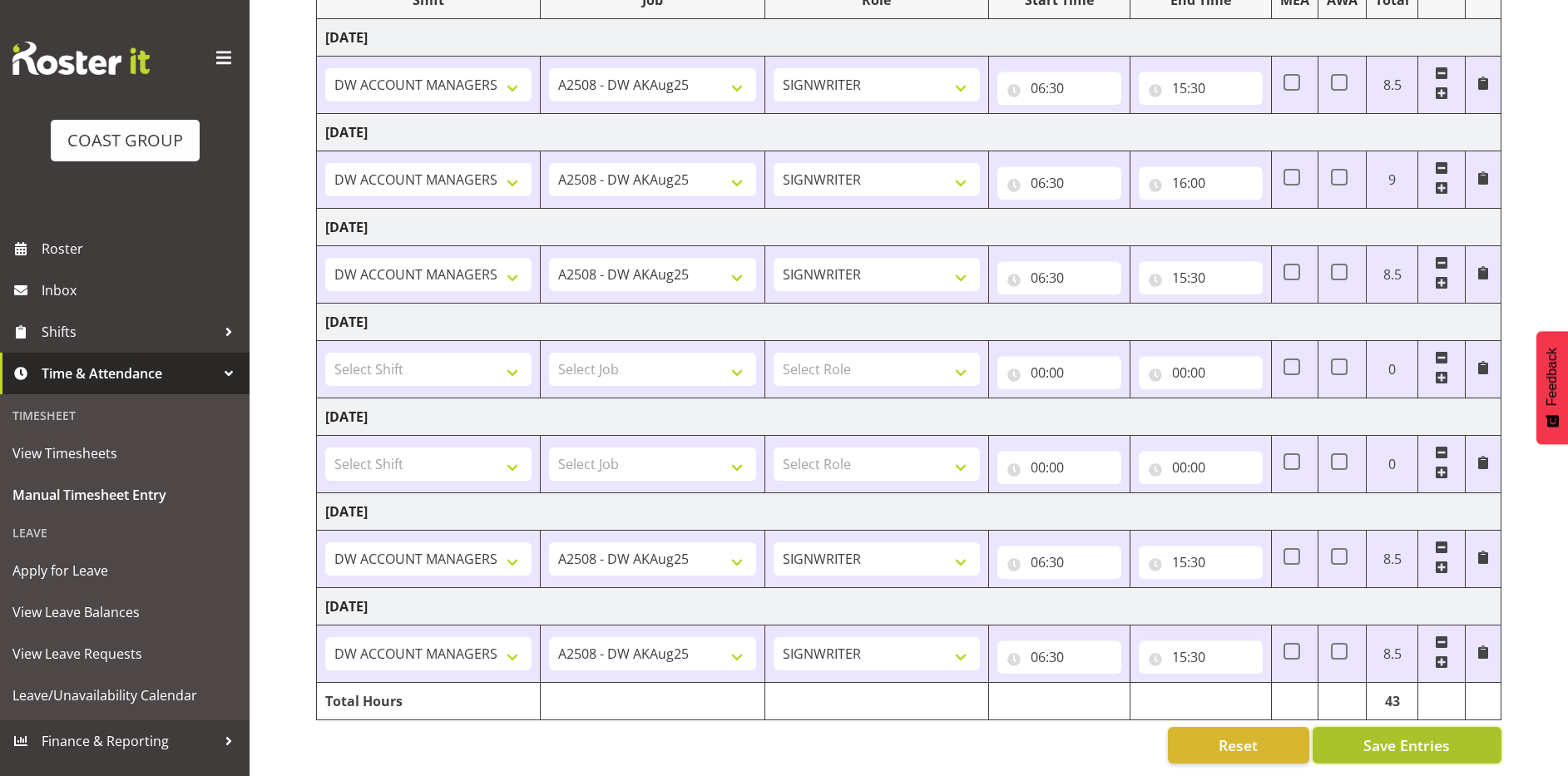
click at [1337, 733] on button "Save Entries" at bounding box center [1407, 746] width 189 height 37
